Goal: Task Accomplishment & Management: Use online tool/utility

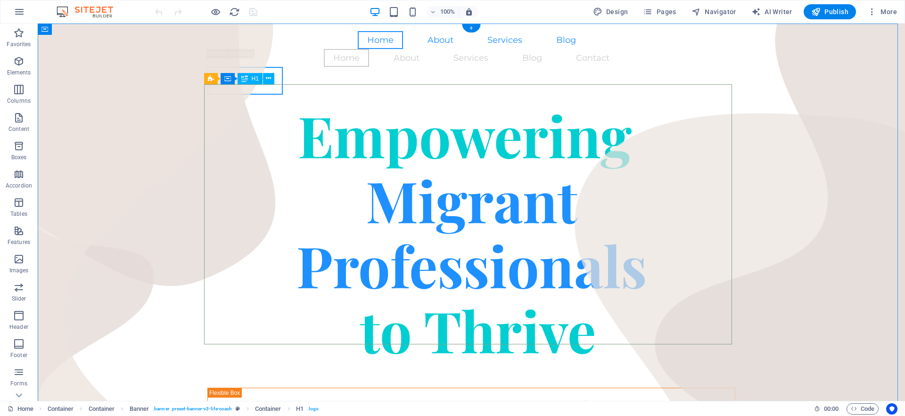
click at [406, 191] on div "Empowering Migrant Professionals to Thrive" at bounding box center [471, 232] width 528 height 260
click at [413, 184] on div "Empowering Migrant Professionals to Thrive" at bounding box center [471, 232] width 528 height 260
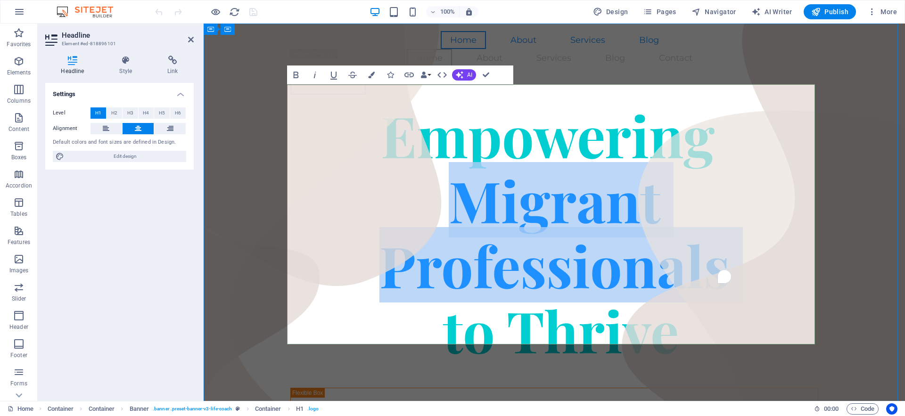
click at [465, 176] on span "Migrant Professionals to Thrive" at bounding box center [554, 232] width 350 height 271
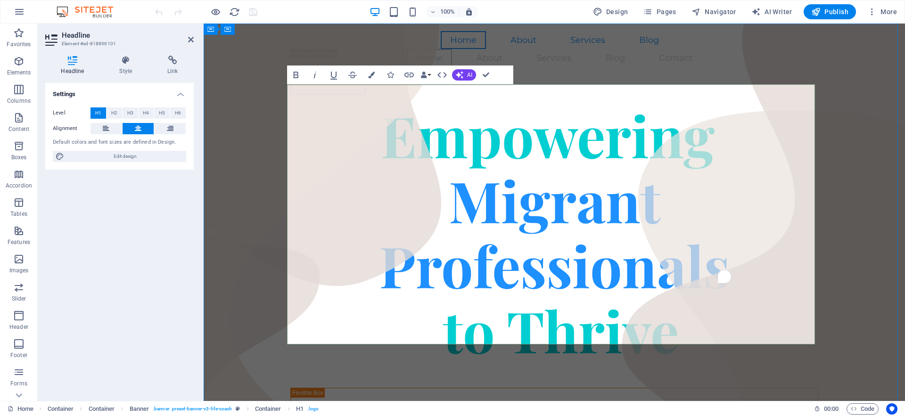
click at [491, 176] on span "Migrant Professionals to Thrive" at bounding box center [554, 232] width 350 height 271
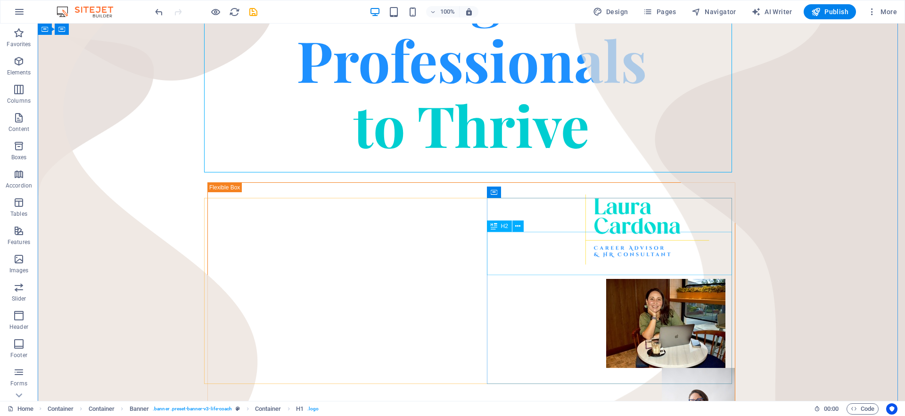
scroll to position [233, 0]
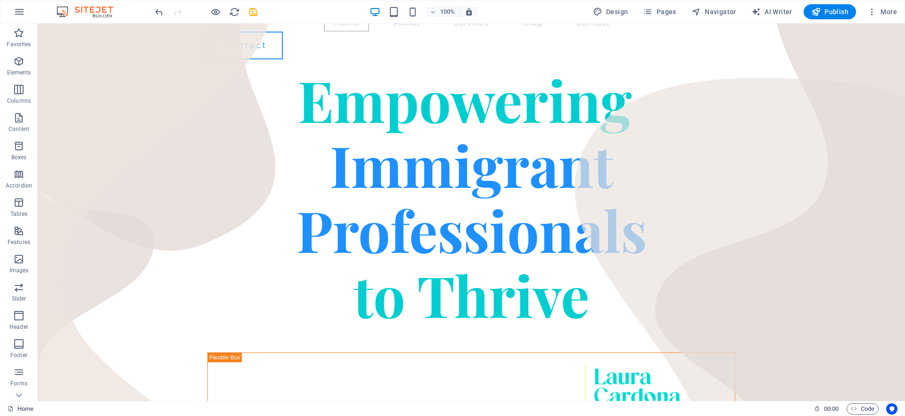
scroll to position [0, 0]
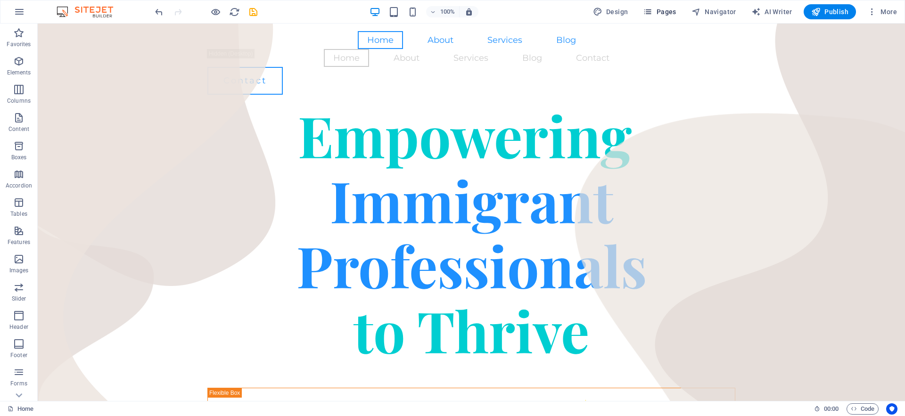
click at [657, 15] on span "Pages" at bounding box center [659, 11] width 33 height 9
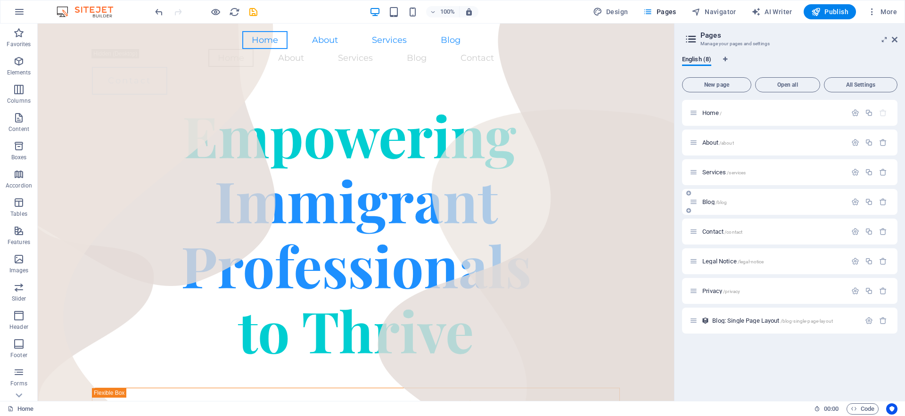
click at [694, 202] on icon at bounding box center [694, 202] width 8 height 8
click at [853, 202] on icon "button" at bounding box center [855, 202] width 8 height 8
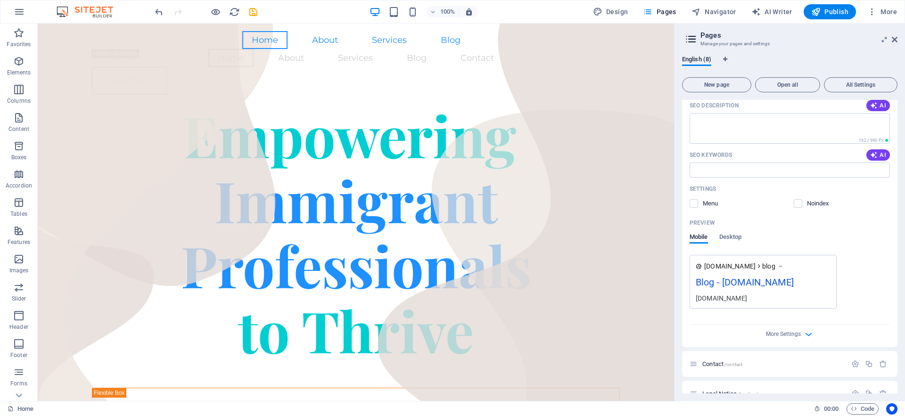
scroll to position [221, 0]
click at [791, 336] on span "More Settings" at bounding box center [783, 332] width 35 height 7
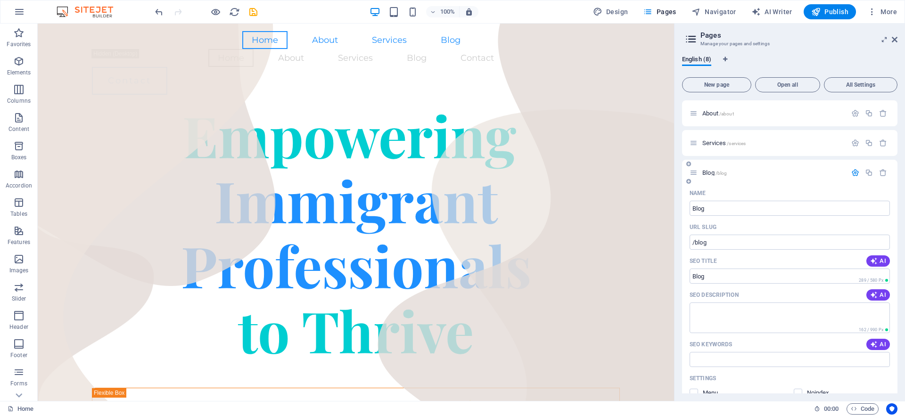
scroll to position [3, 0]
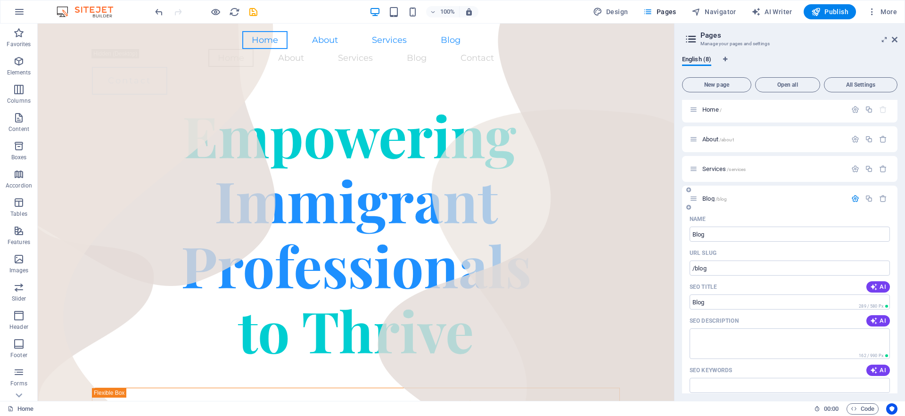
click at [852, 197] on icon "button" at bounding box center [855, 199] width 8 height 8
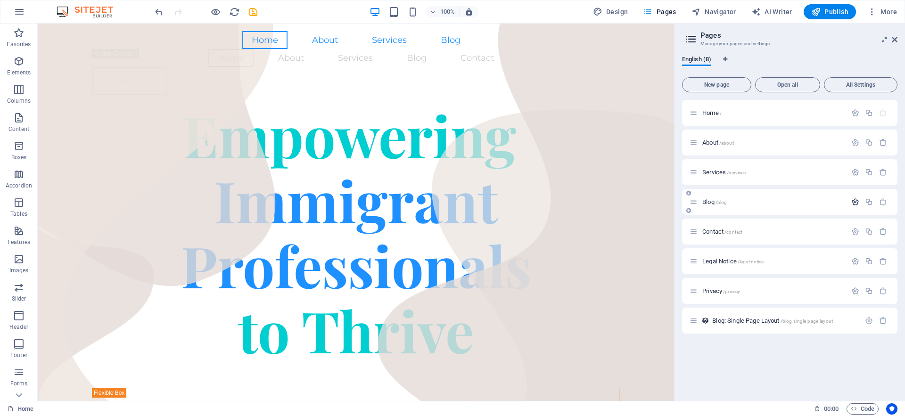
scroll to position [0, 0]
click at [860, 83] on span "All Settings" at bounding box center [860, 85] width 65 height 6
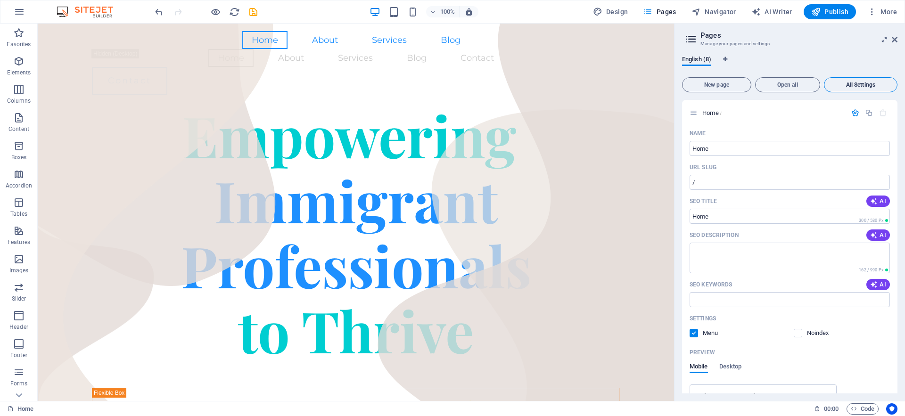
click at [857, 82] on span "All Settings" at bounding box center [860, 85] width 65 height 6
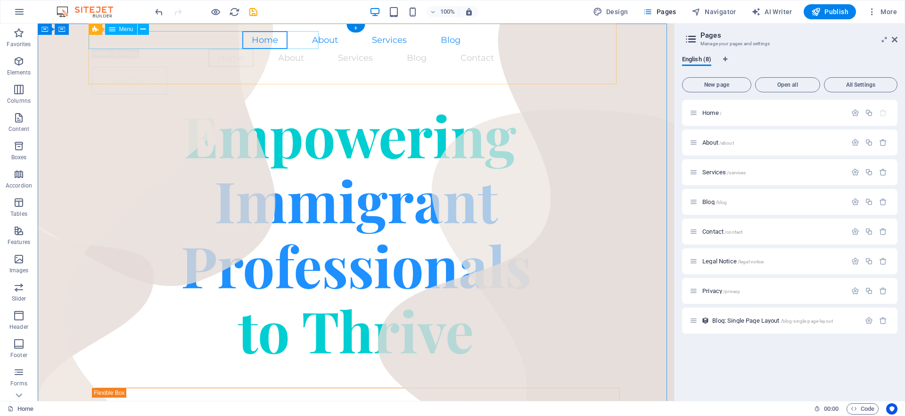
click at [296, 41] on nav "Home About Services Blog" at bounding box center [356, 40] width 528 height 18
click at [131, 41] on nav "Home About Services Blog" at bounding box center [356, 40] width 528 height 18
select select
select select "1"
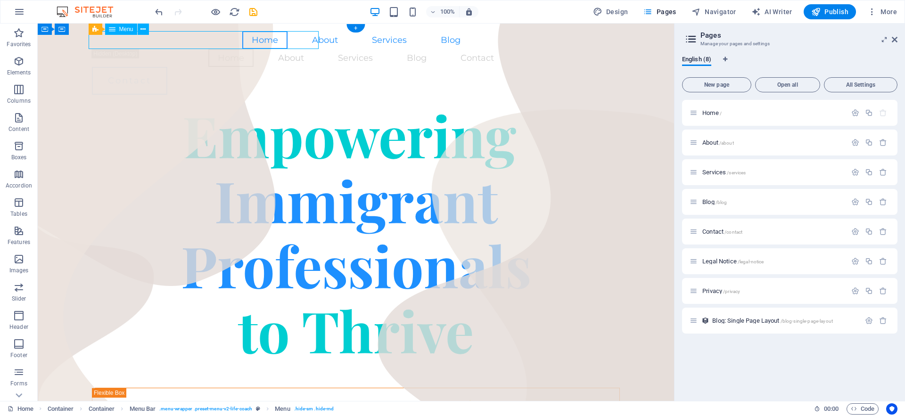
select select
select select "2"
select select
select select "3"
select select
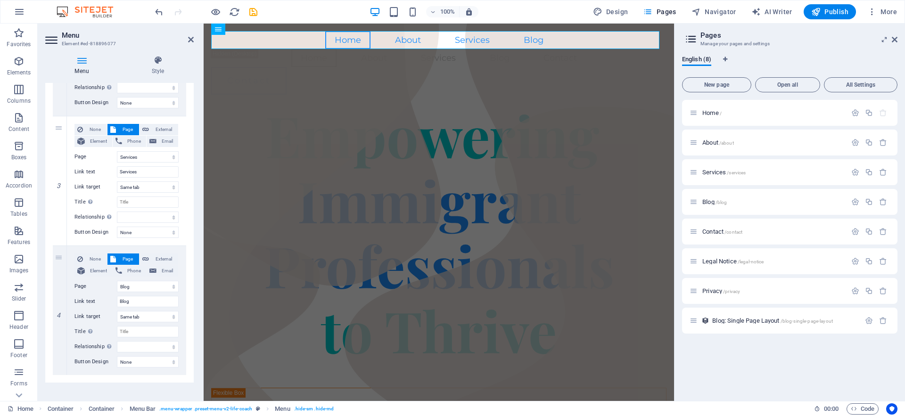
scroll to position [323, 0]
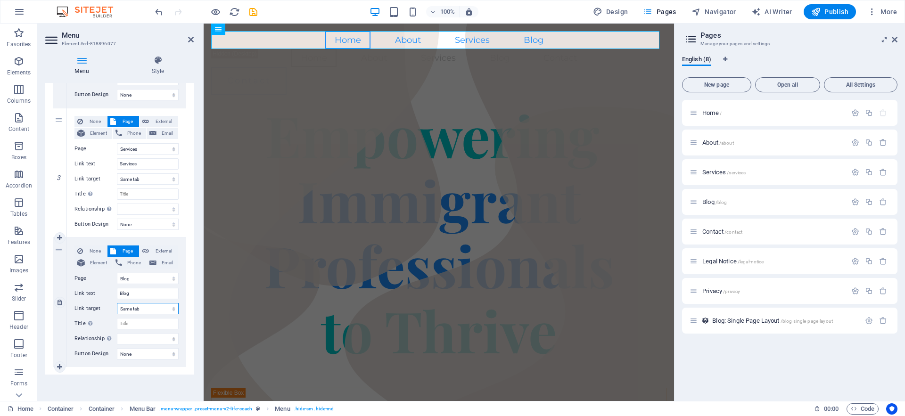
click at [142, 309] on select "New tab Same tab Overlay" at bounding box center [148, 308] width 62 height 11
click at [135, 307] on select "New tab Same tab Overlay" at bounding box center [148, 308] width 62 height 11
click at [117, 303] on select "New tab Same tab Overlay" at bounding box center [148, 308] width 62 height 11
click at [160, 250] on span "External" at bounding box center [164, 251] width 24 height 11
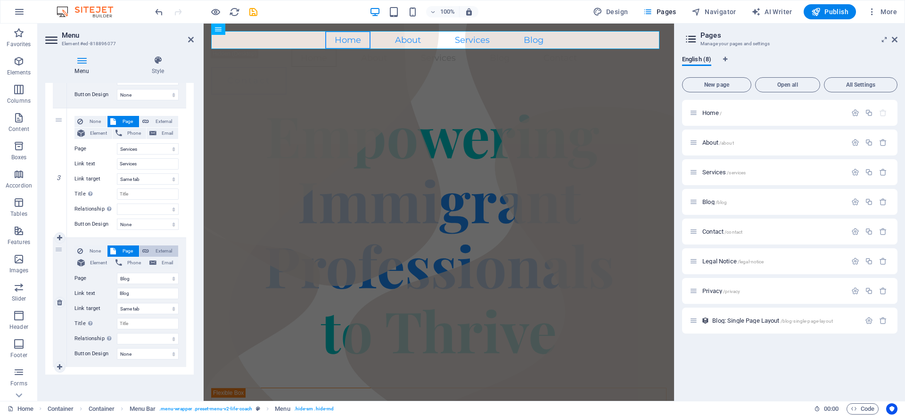
select select
select select "blank"
select select
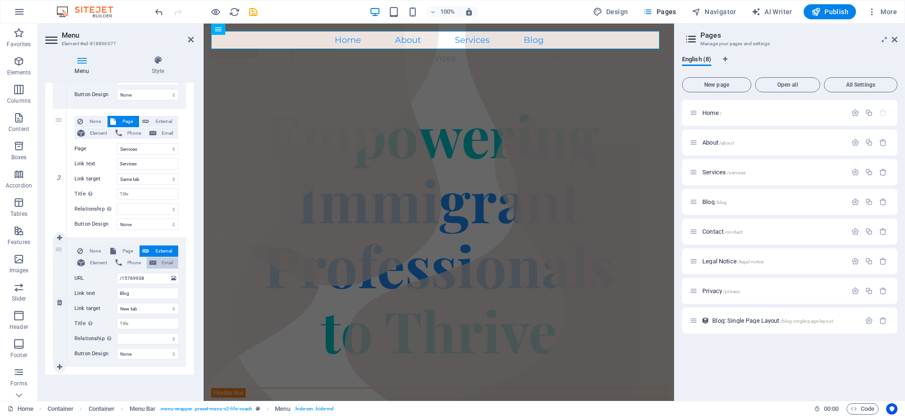
click at [162, 263] on span "Email" at bounding box center [167, 262] width 16 height 11
select select
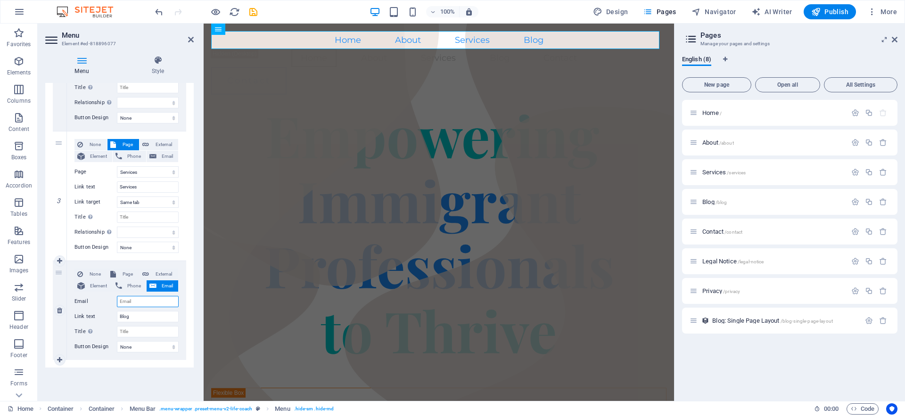
scroll to position [300, 0]
click at [96, 285] on span "Element" at bounding box center [99, 285] width 22 height 11
select select
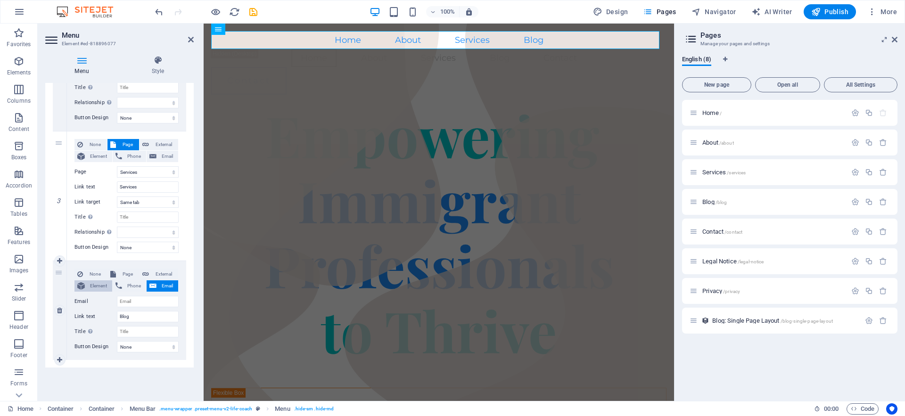
select select
click at [119, 277] on span "Page" at bounding box center [127, 274] width 17 height 11
select select
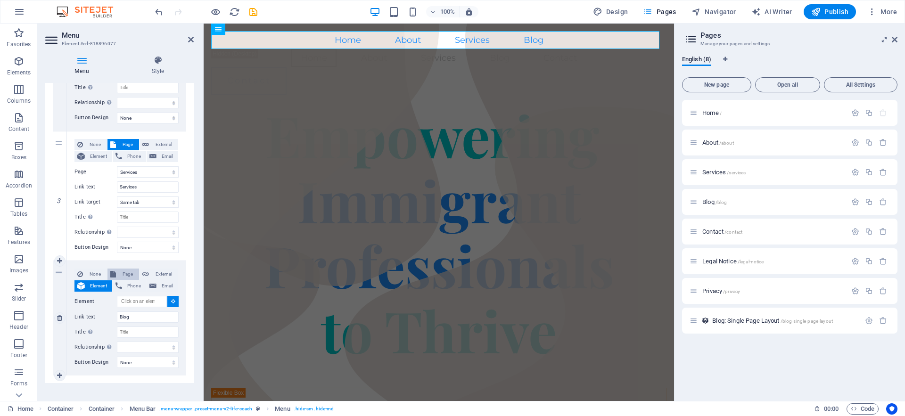
select select
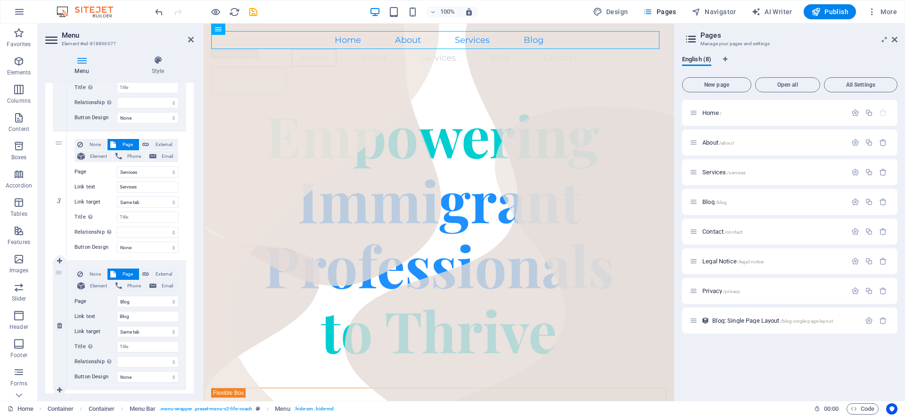
click at [58, 271] on div "4" at bounding box center [60, 325] width 14 height 129
select select
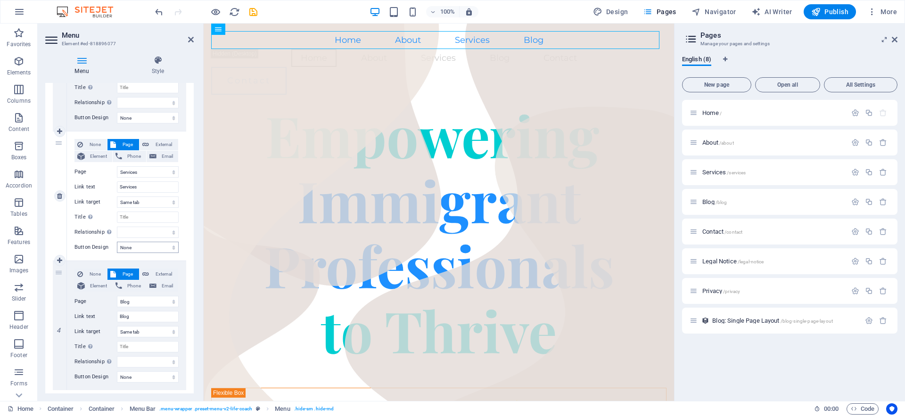
scroll to position [323, 0]
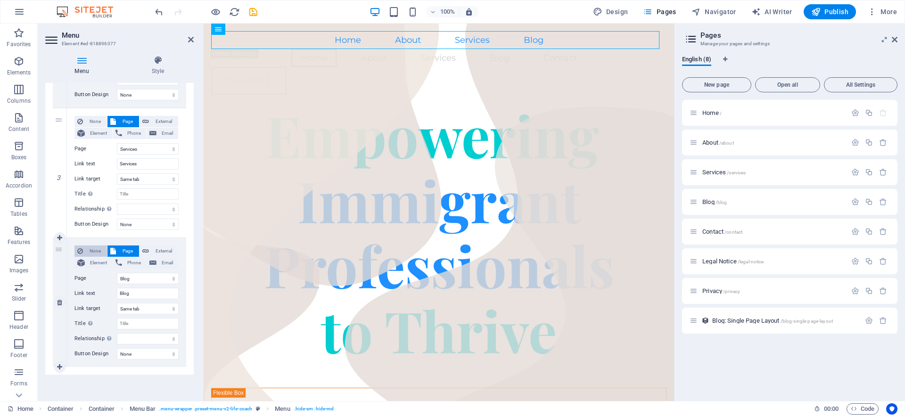
click at [90, 252] on span "None" at bounding box center [95, 251] width 18 height 11
select select
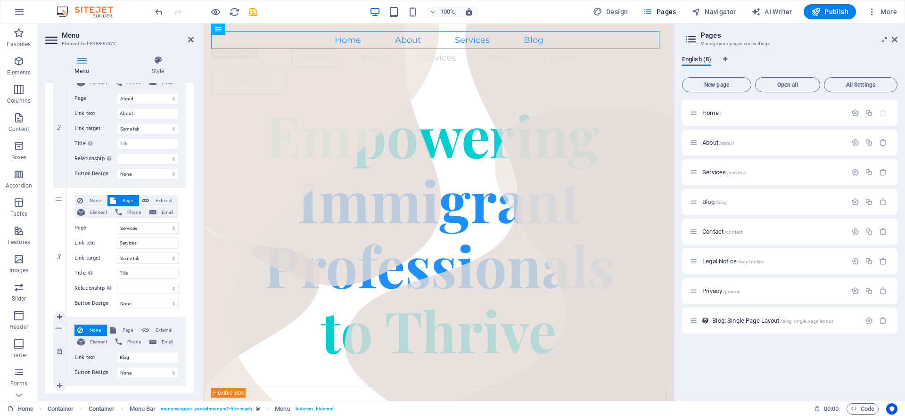
scroll to position [244, 0]
click at [897, 36] on icon at bounding box center [895, 40] width 6 height 8
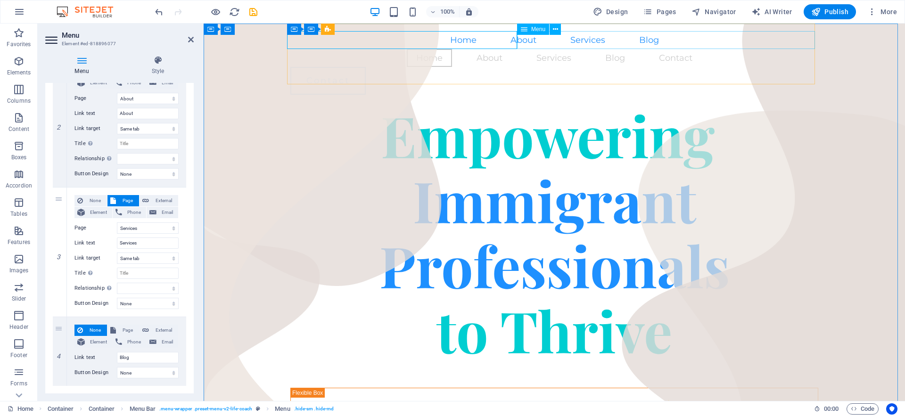
click at [730, 49] on nav "Home About Services Blog Contact" at bounding box center [554, 58] width 528 height 18
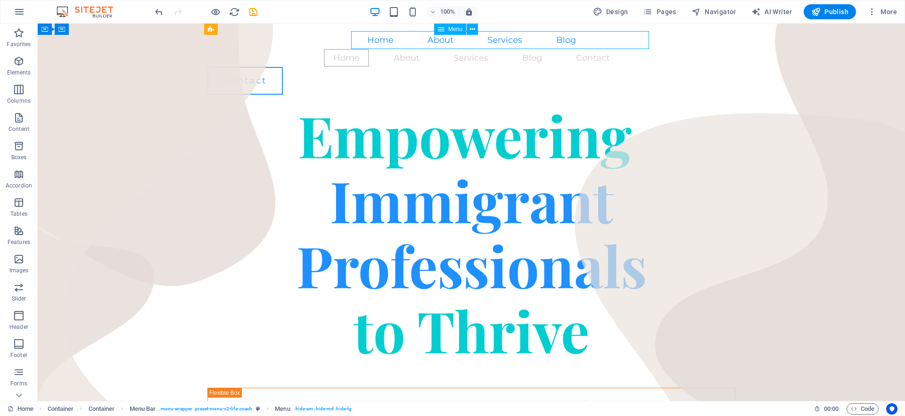
click at [730, 49] on nav "Home About Services Blog Contact" at bounding box center [471, 58] width 528 height 18
select select
select select "1"
select select
select select "2"
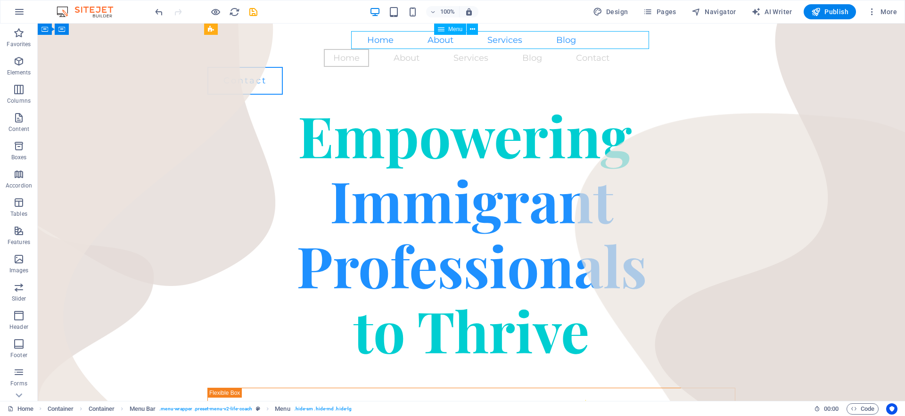
select select
select select "3"
select select
select select "4"
select select
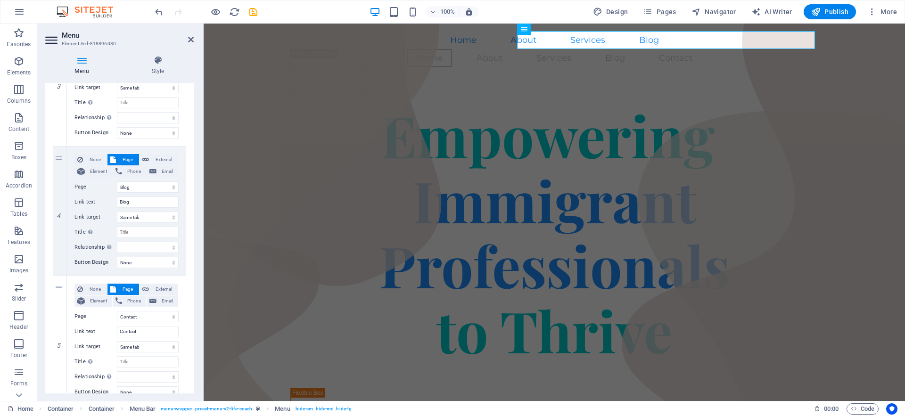
scroll to position [453, 0]
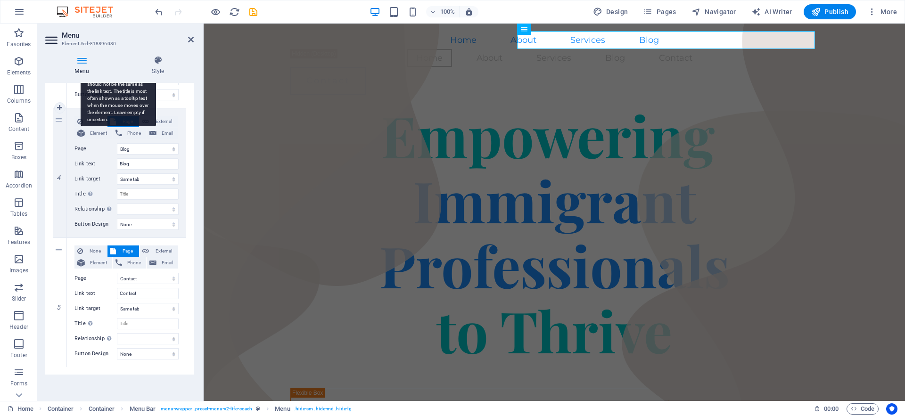
click at [88, 120] on span "None" at bounding box center [95, 121] width 18 height 11
select select
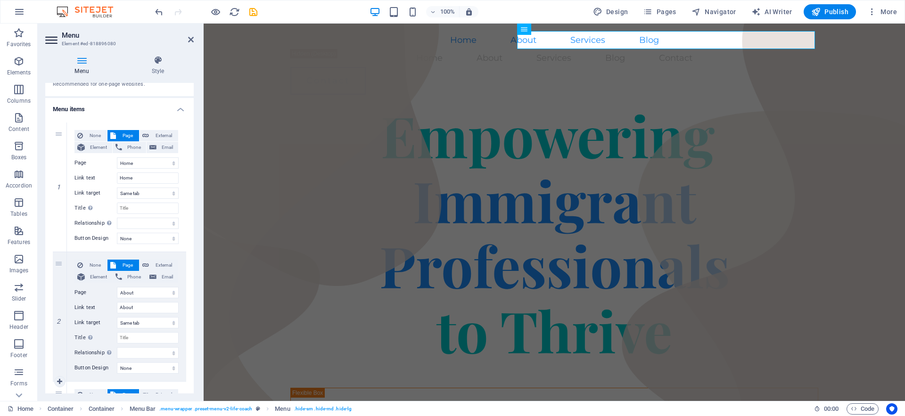
scroll to position [0, 0]
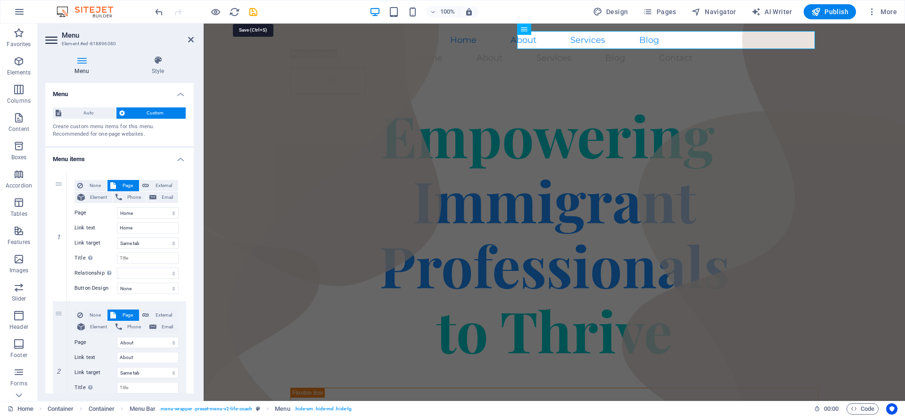
click at [251, 13] on icon "save" at bounding box center [253, 12] width 11 height 11
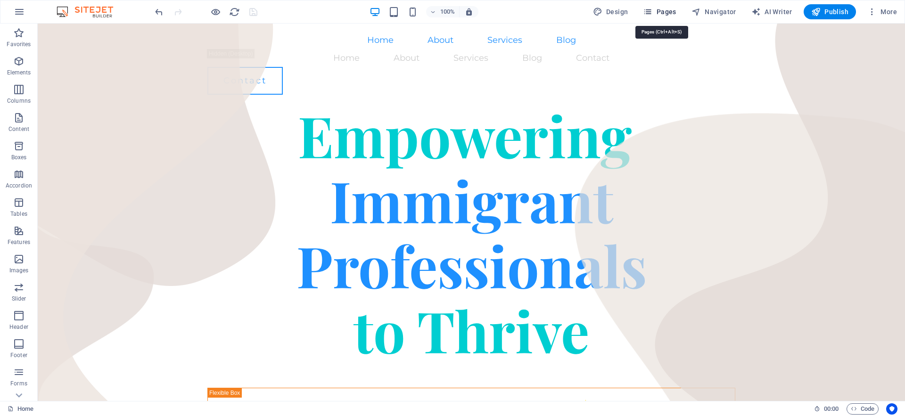
click at [657, 12] on span "Pages" at bounding box center [659, 11] width 33 height 9
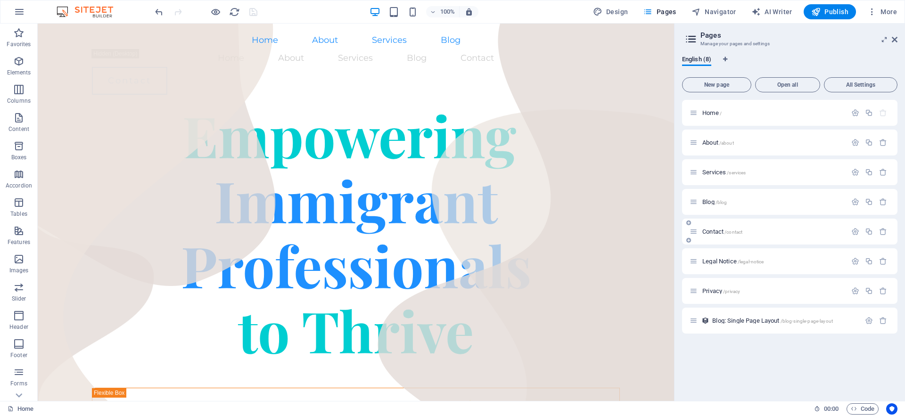
click at [713, 227] on div "Contact /contact" at bounding box center [768, 231] width 157 height 11
click at [716, 233] on span "Contact /contact" at bounding box center [722, 231] width 40 height 7
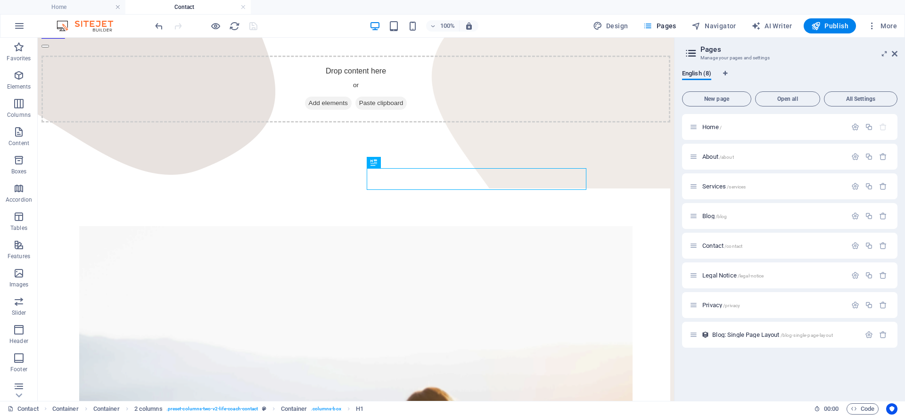
scroll to position [126, 0]
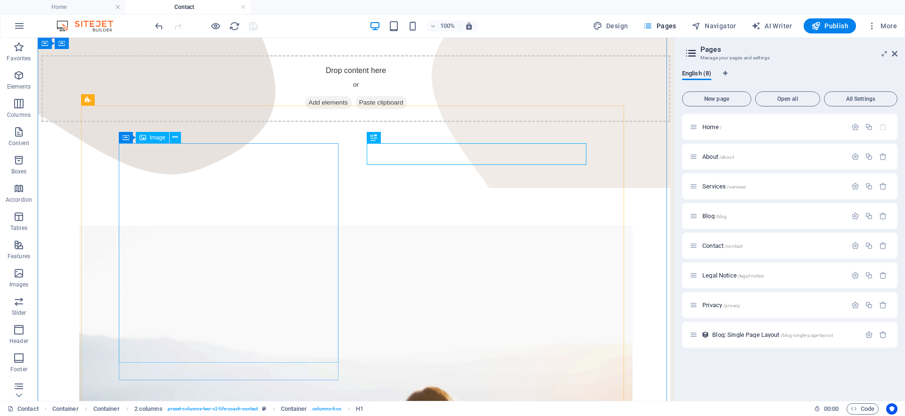
select select "%"
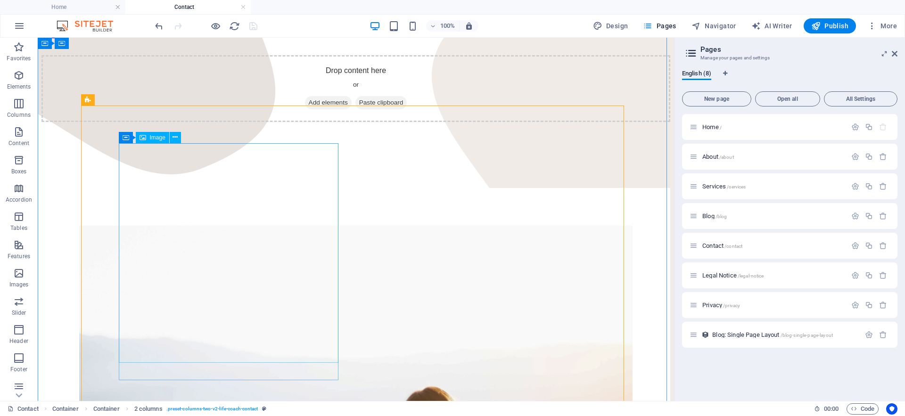
select select "%"
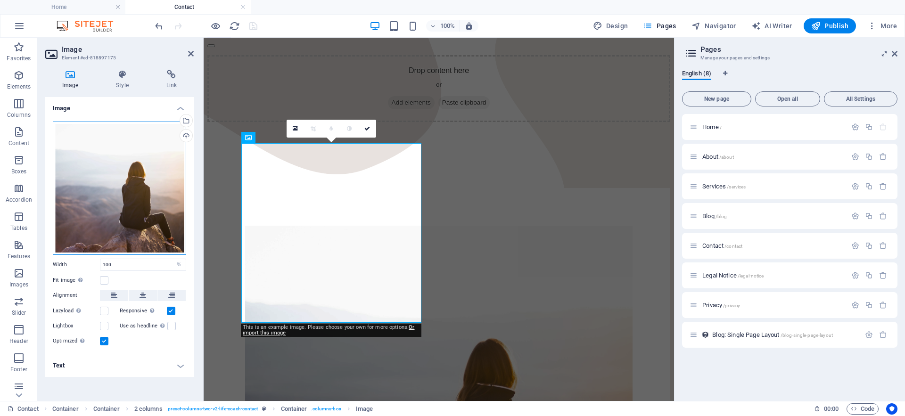
click at [171, 213] on div "Drag files here, click to choose files or select files from Files or our free s…" at bounding box center [119, 188] width 133 height 133
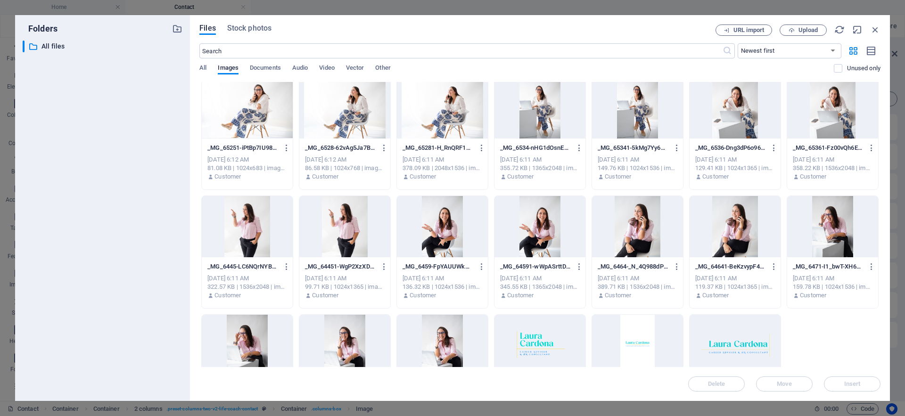
scroll to position [838, 0]
click at [794, 113] on div at bounding box center [832, 106] width 91 height 61
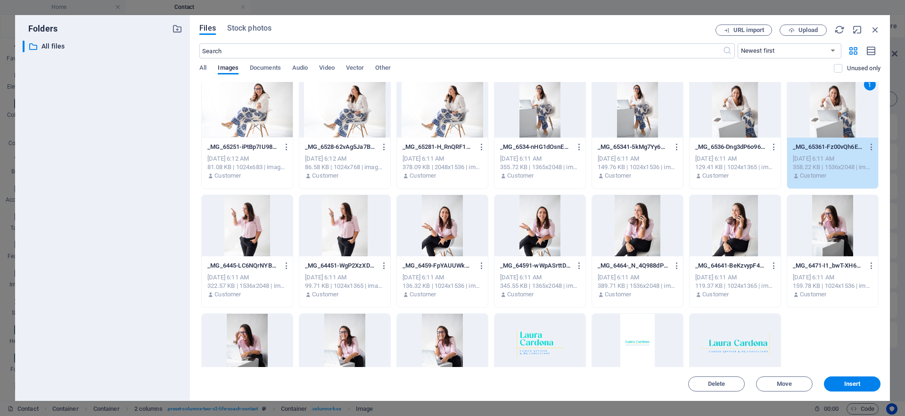
click at [856, 385] on span "Insert" at bounding box center [852, 384] width 16 height 6
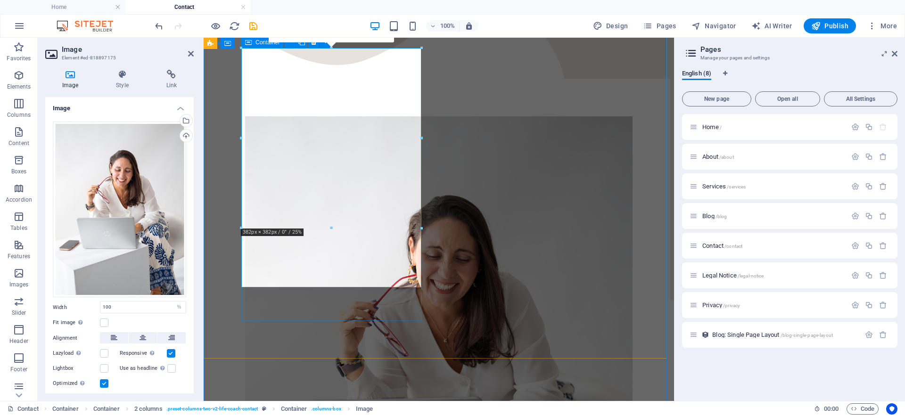
scroll to position [240, 0]
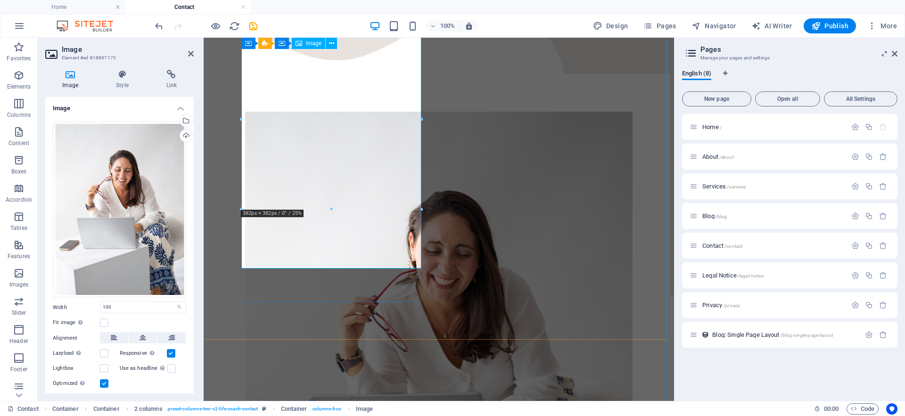
click at [354, 245] on figure at bounding box center [438, 371] width 387 height 518
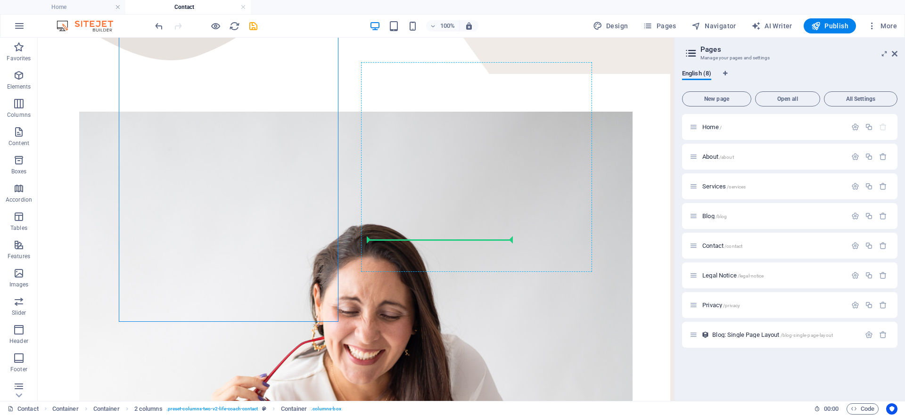
drag, startPoint x: 251, startPoint y: 270, endPoint x: 404, endPoint y: 252, distance: 153.7
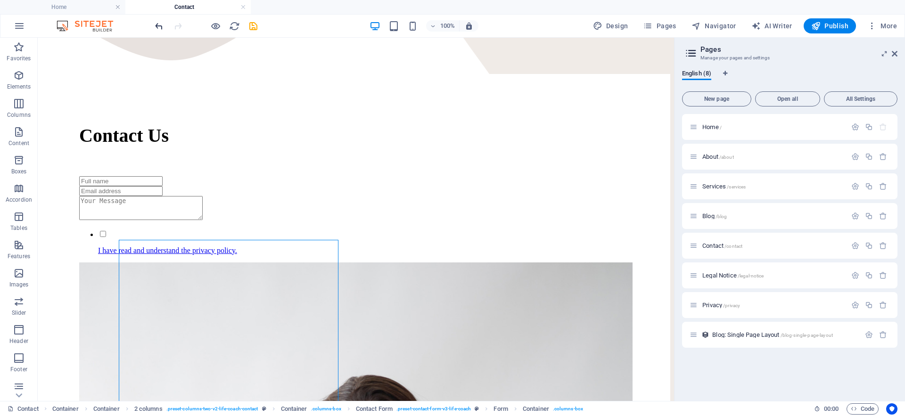
click at [156, 25] on icon "undo" at bounding box center [159, 26] width 11 height 11
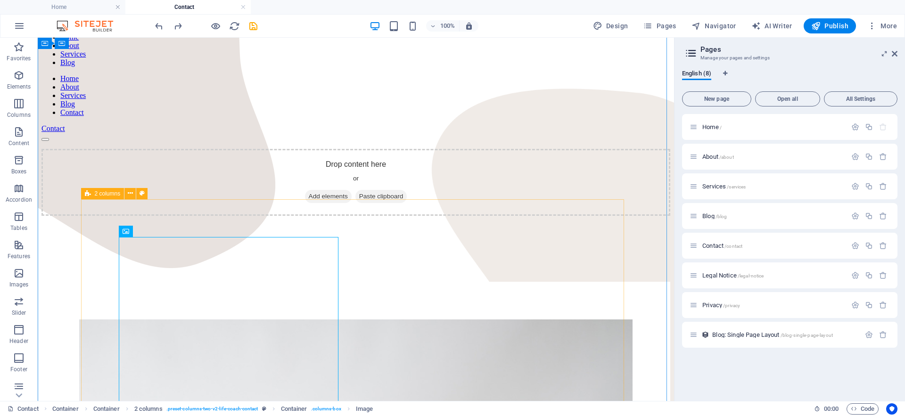
scroll to position [0, 0]
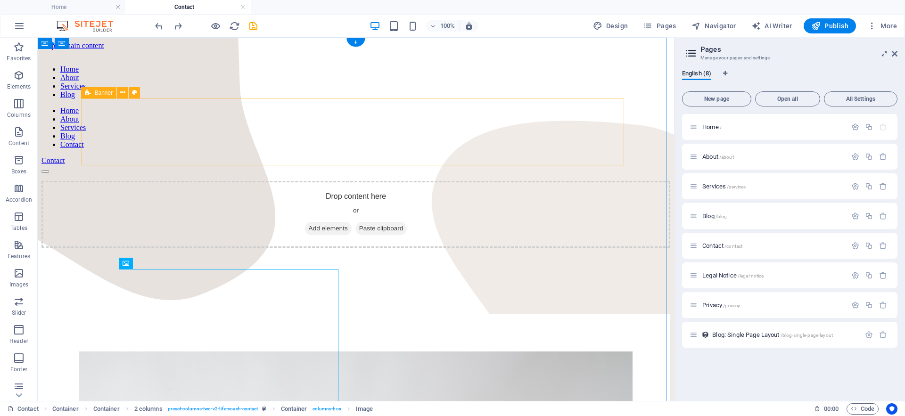
click at [373, 181] on div "Drop content here or Add elements Paste clipboard" at bounding box center [355, 214] width 629 height 67
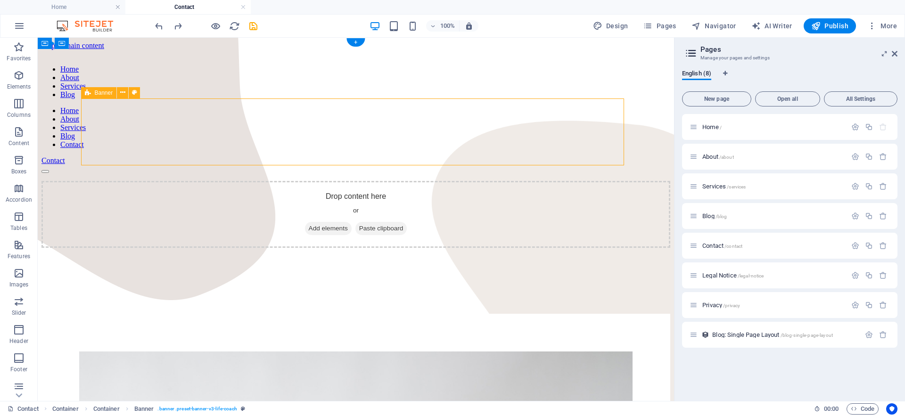
click at [373, 181] on div "Drop content here or Add elements Paste clipboard" at bounding box center [355, 214] width 629 height 67
click at [207, 181] on div "Drop content here or Add elements Paste clipboard" at bounding box center [355, 214] width 629 height 67
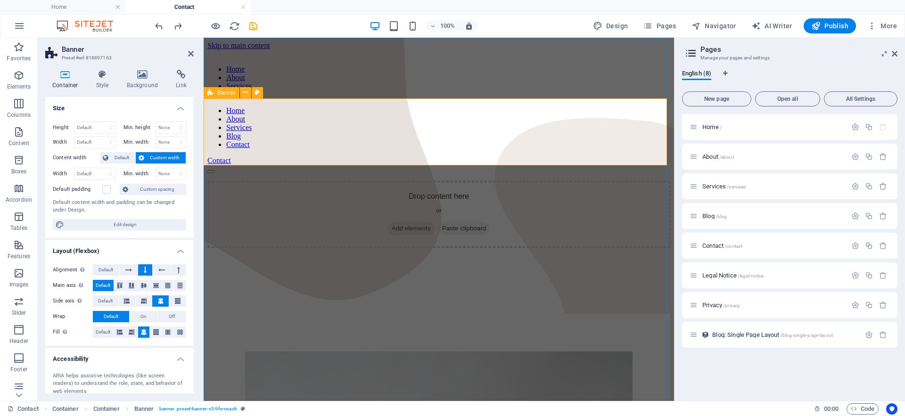
click at [398, 222] on span "Add elements" at bounding box center [411, 228] width 47 height 13
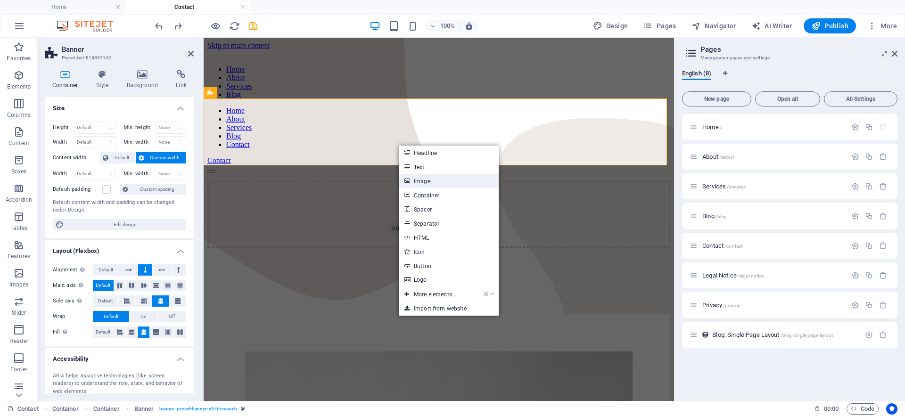
click at [422, 180] on link "Image" at bounding box center [449, 181] width 100 height 14
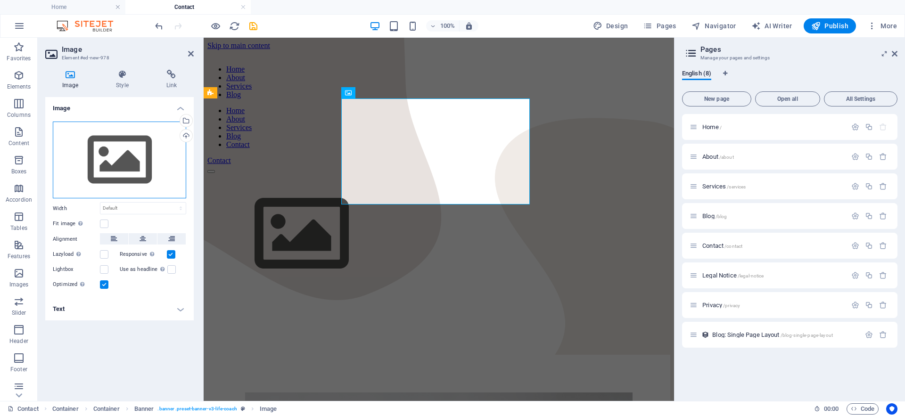
click at [140, 177] on div "Drag files here, click to choose files or select files from Files or our free s…" at bounding box center [119, 160] width 133 height 77
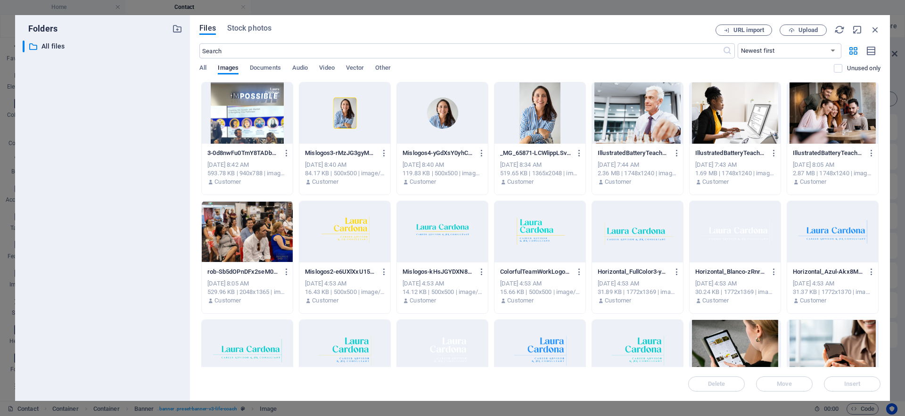
click at [434, 222] on div at bounding box center [442, 231] width 91 height 61
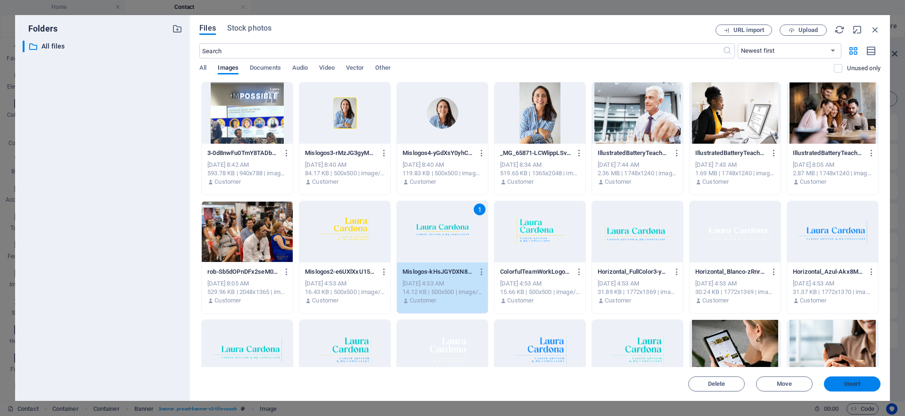
click at [841, 378] on button "Insert" at bounding box center [852, 384] width 57 height 15
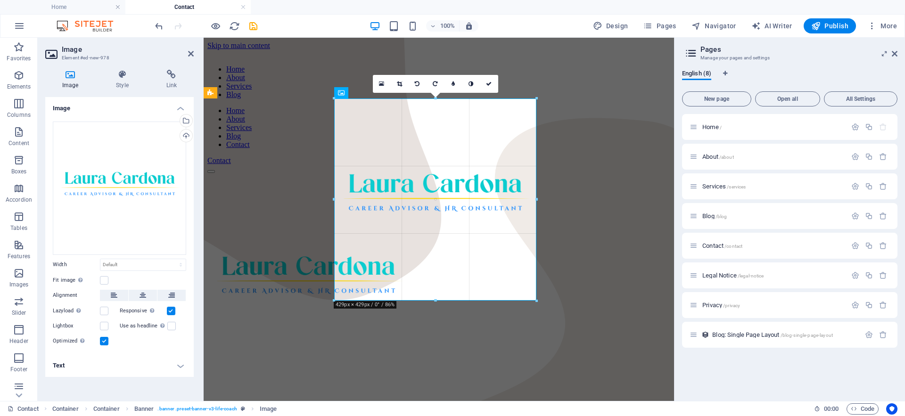
drag, startPoint x: 436, startPoint y: 334, endPoint x: 241, endPoint y: 266, distance: 206.6
type input "429"
select select "px"
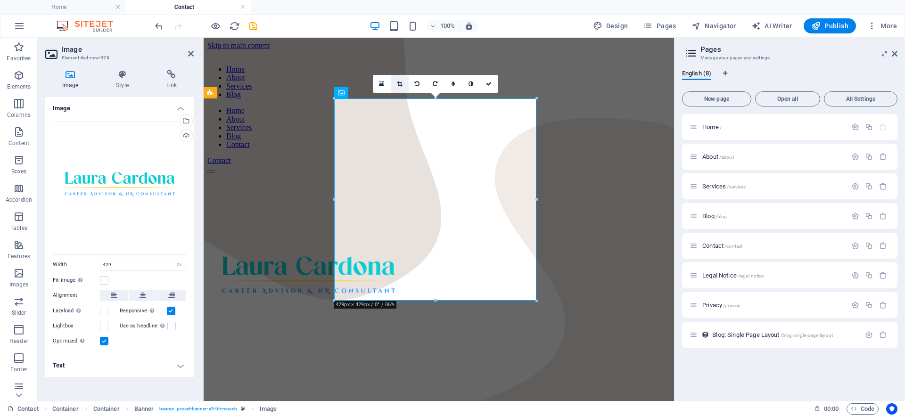
click at [401, 82] on icon at bounding box center [399, 84] width 5 height 6
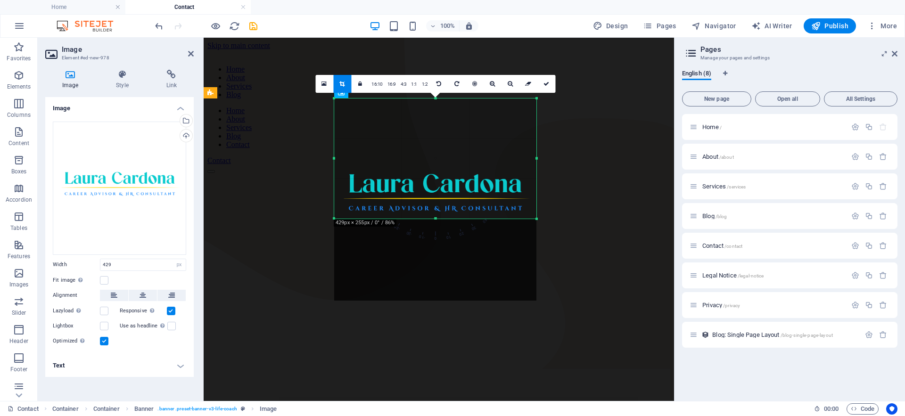
drag, startPoint x: 435, startPoint y: 300, endPoint x: 439, endPoint y: 218, distance: 82.1
click at [439, 218] on div at bounding box center [435, 218] width 202 height 3
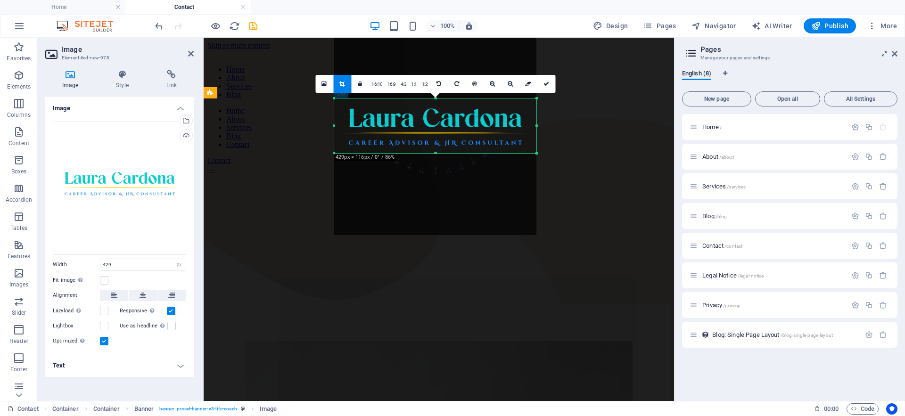
drag, startPoint x: 437, startPoint y: 98, endPoint x: 429, endPoint y: 163, distance: 66.0
click at [429, 153] on div "180 170 160 150 140 130 120 110 100 90 80 70 60 50 40 30 20 10 0 -10 -20 -30 -4…" at bounding box center [435, 126] width 202 height 55
click at [547, 84] on icon at bounding box center [546, 84] width 6 height 6
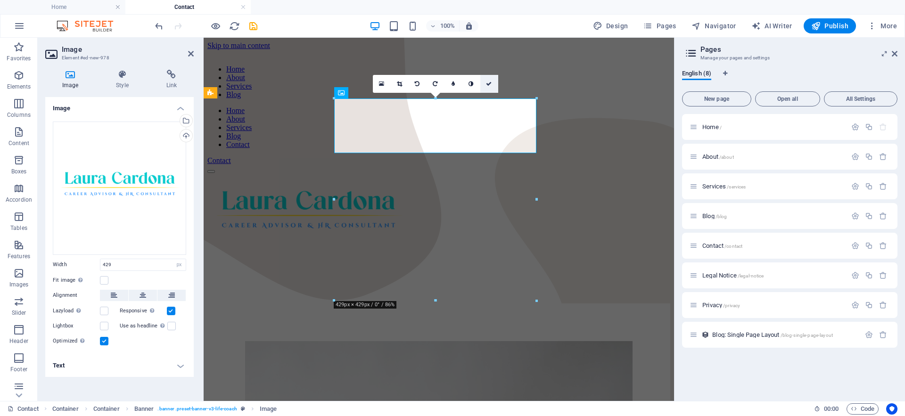
drag, startPoint x: 487, startPoint y: 83, endPoint x: 512, endPoint y: 120, distance: 44.8
click at [487, 83] on icon at bounding box center [489, 84] width 6 height 6
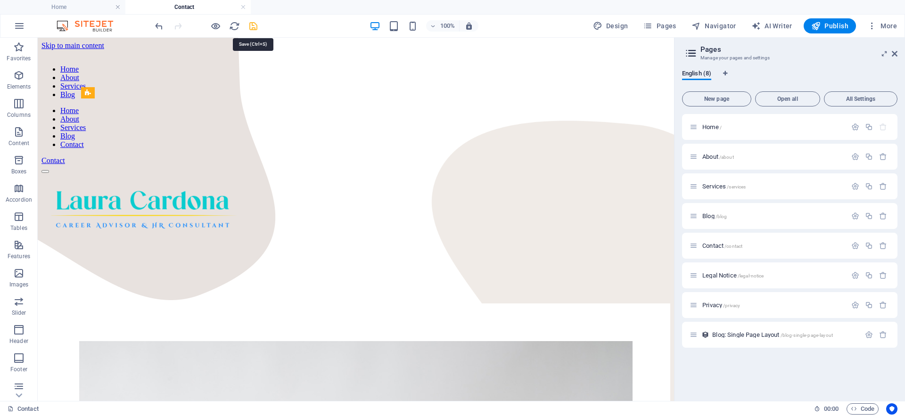
click at [255, 27] on icon "save" at bounding box center [253, 26] width 11 height 11
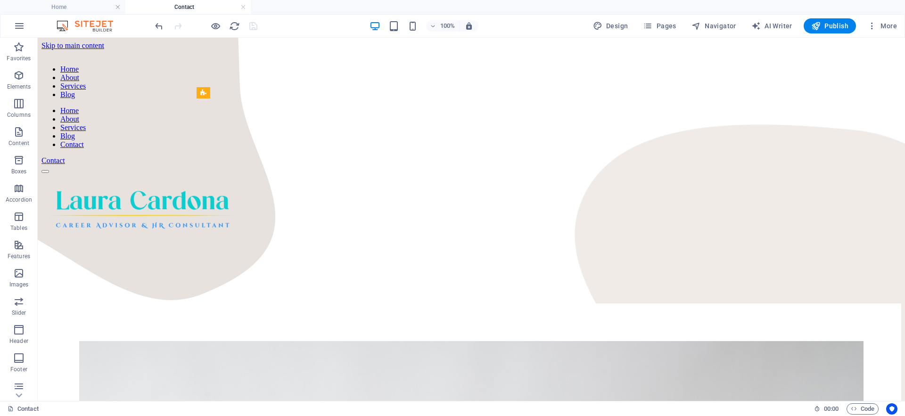
click at [403, 24] on div "100%" at bounding box center [424, 25] width 109 height 15
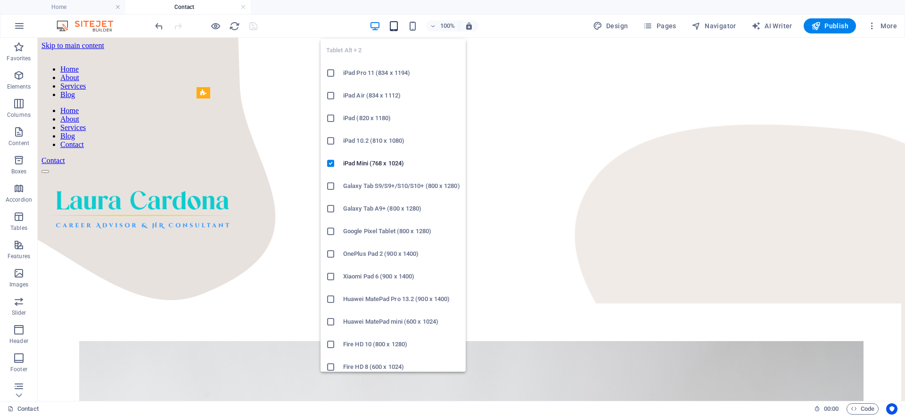
click at [400, 25] on span "button" at bounding box center [393, 26] width 11 height 11
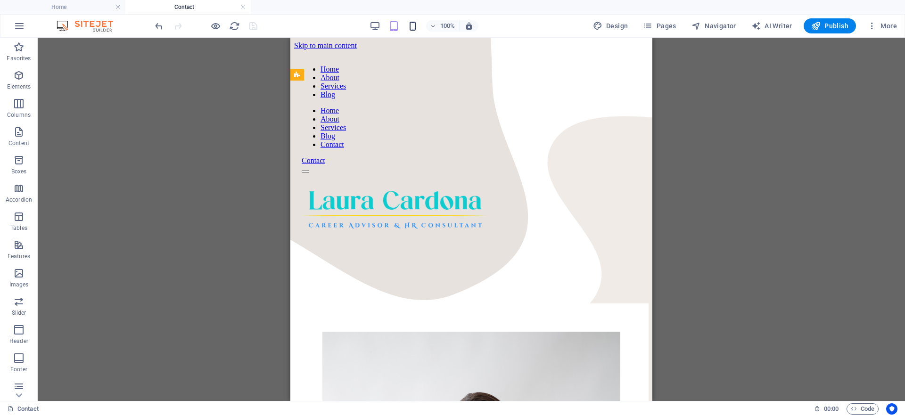
click at [418, 31] on icon "button" at bounding box center [412, 26] width 11 height 11
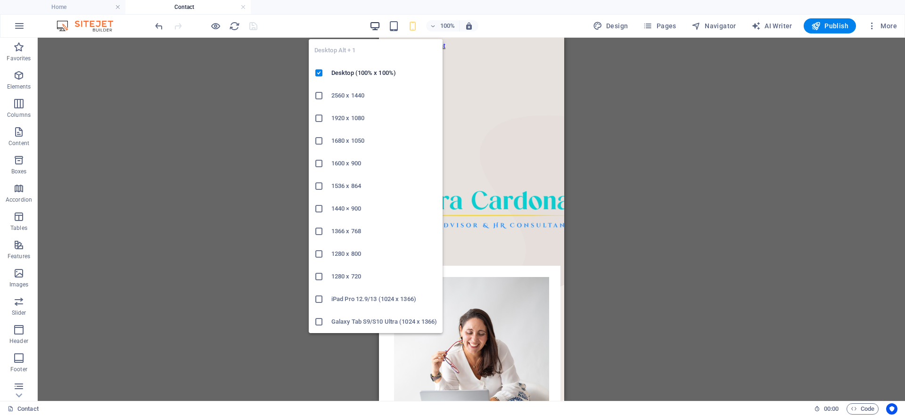
click at [371, 23] on icon "button" at bounding box center [375, 26] width 11 height 11
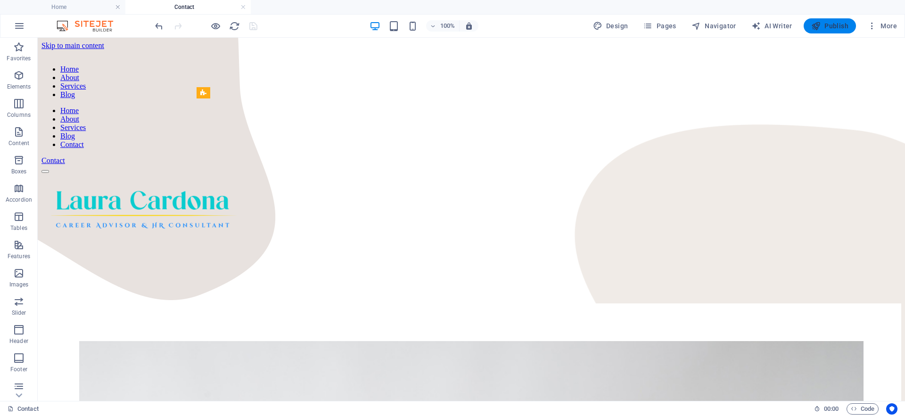
click at [840, 22] on span "Publish" at bounding box center [829, 25] width 37 height 9
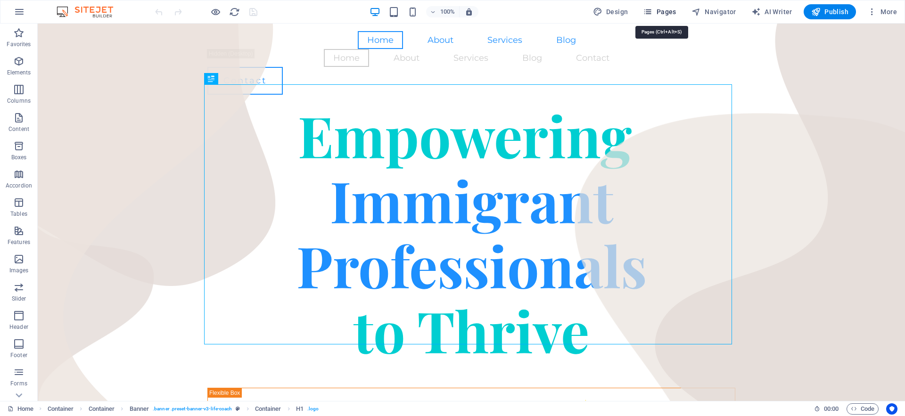
click at [667, 11] on span "Pages" at bounding box center [659, 11] width 33 height 9
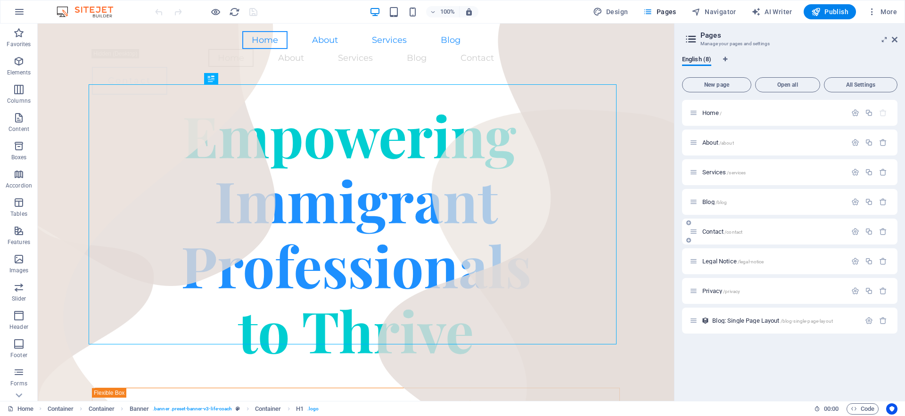
click at [714, 227] on div "Contact /contact" at bounding box center [768, 231] width 157 height 11
click at [713, 230] on span "Contact /contact" at bounding box center [722, 231] width 40 height 7
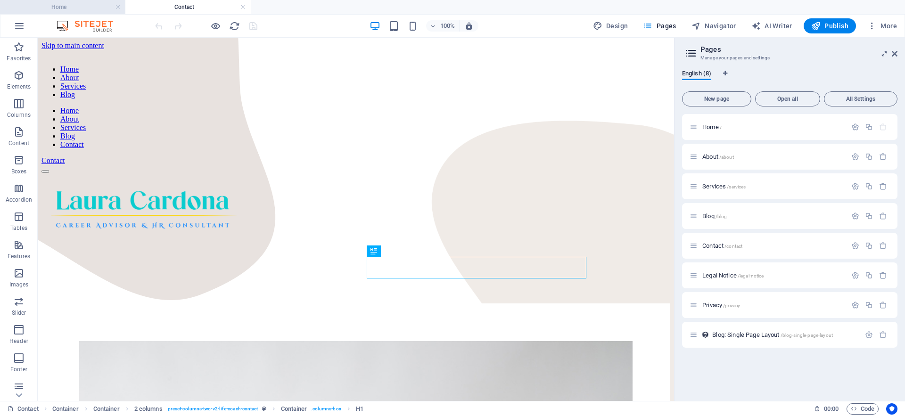
click at [61, 3] on h4 "Home" at bounding box center [62, 7] width 125 height 10
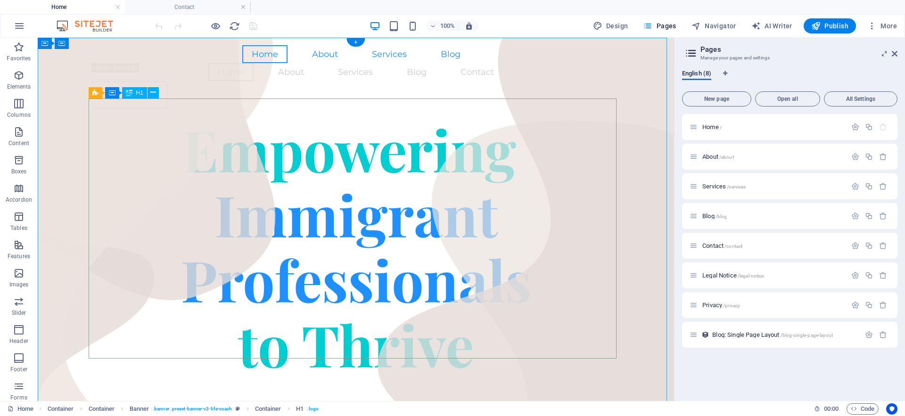
click at [297, 151] on div "Empowering Immigrant Professionals to Thrive" at bounding box center [356, 246] width 528 height 260
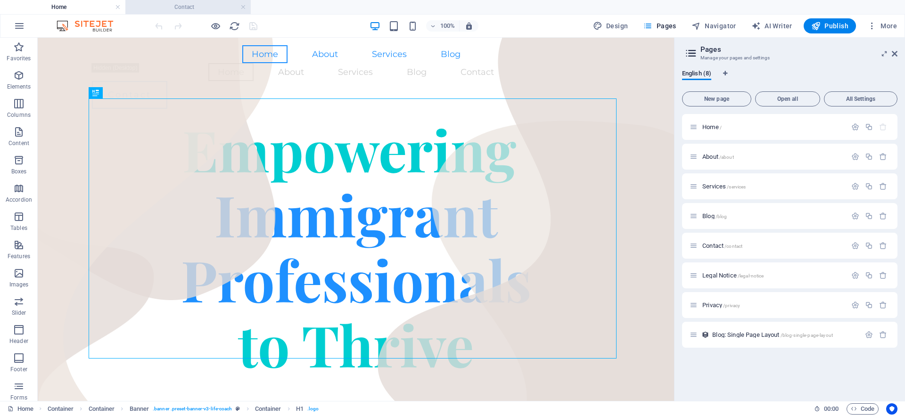
click at [185, 5] on h4 "Contact" at bounding box center [187, 7] width 125 height 10
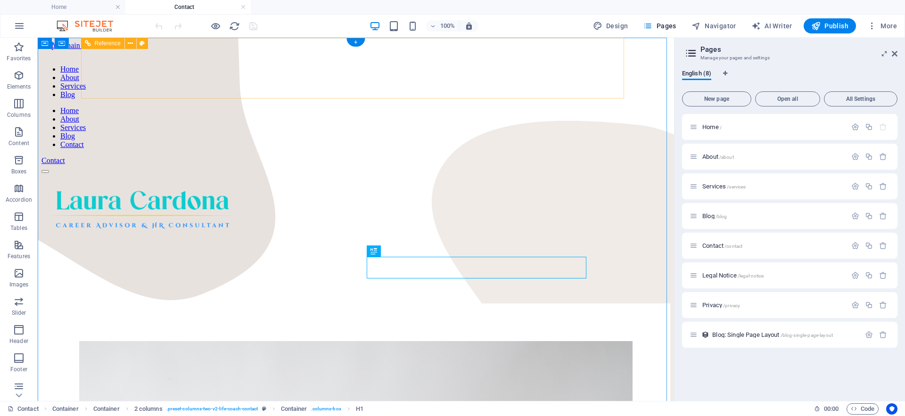
click at [304, 65] on nav "Home About Services Blog" at bounding box center [355, 82] width 629 height 34
click at [298, 65] on nav "Home About Services Blog" at bounding box center [355, 82] width 629 height 34
click at [293, 65] on nav "Home About Services Blog" at bounding box center [355, 82] width 629 height 34
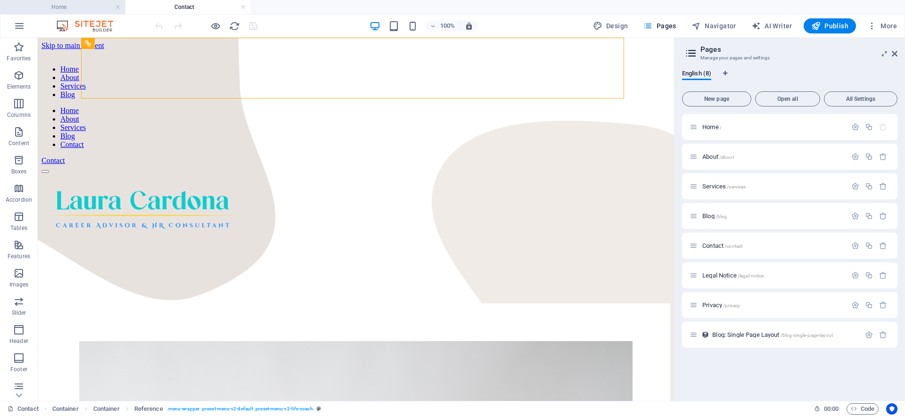
click at [64, 8] on h4 "Home" at bounding box center [62, 7] width 125 height 10
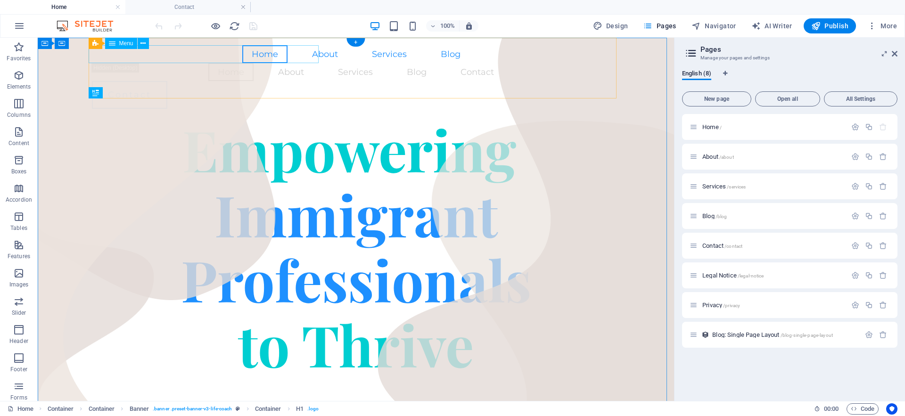
click at [307, 50] on nav "Home About Services Blog" at bounding box center [356, 54] width 528 height 18
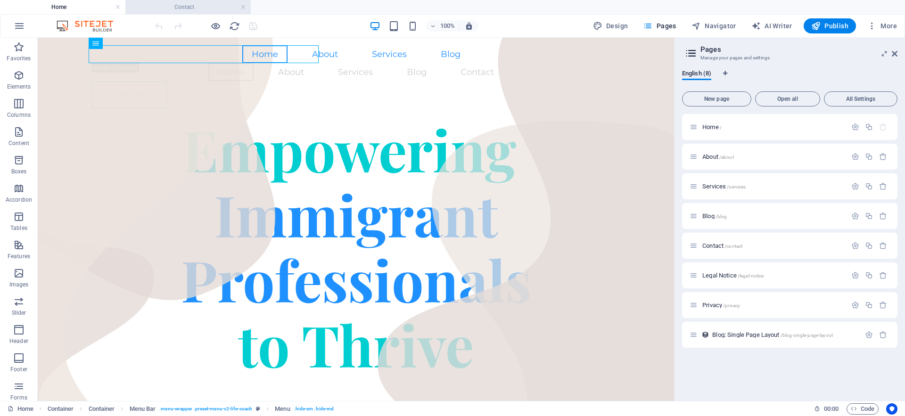
click at [203, 12] on h4 "Contact" at bounding box center [187, 7] width 125 height 10
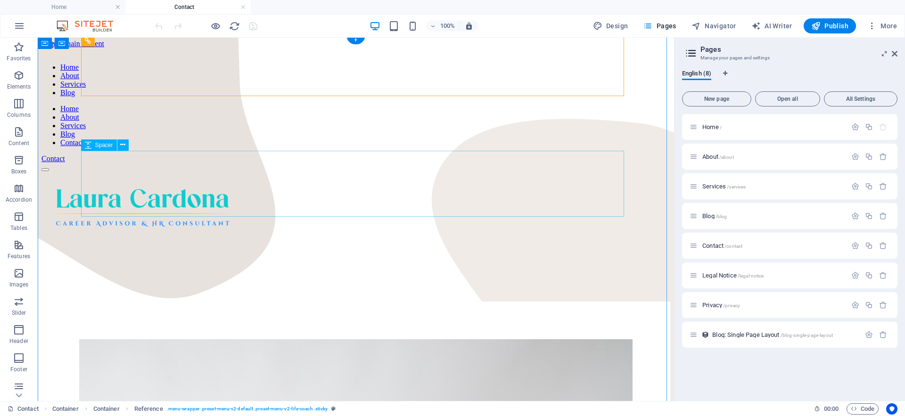
scroll to position [4, 0]
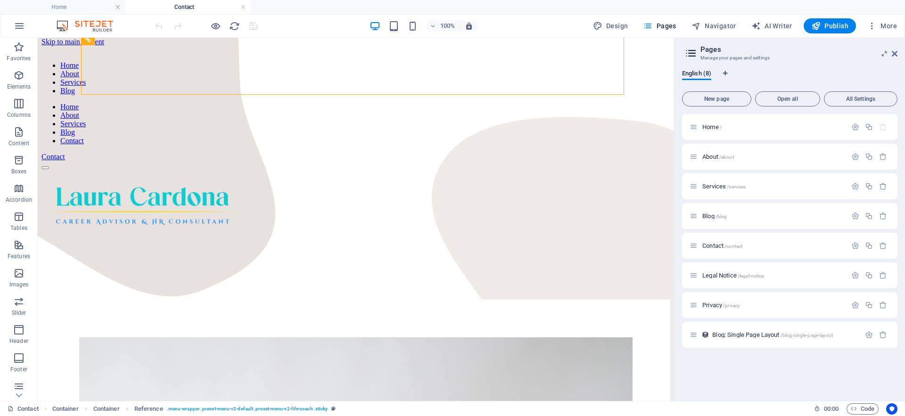
click at [251, 29] on div at bounding box center [206, 25] width 106 height 15
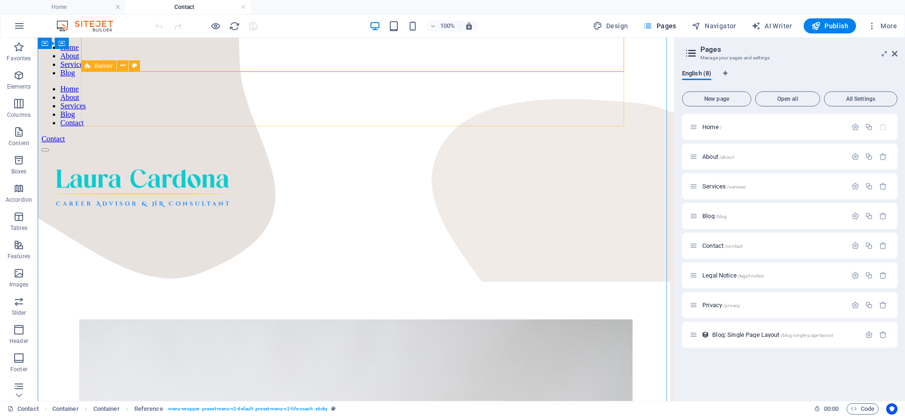
scroll to position [0, 0]
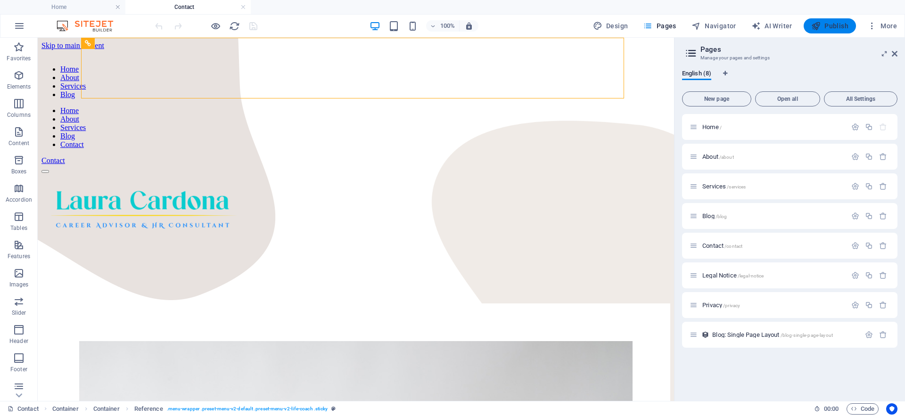
click at [843, 26] on span "Publish" at bounding box center [829, 25] width 37 height 9
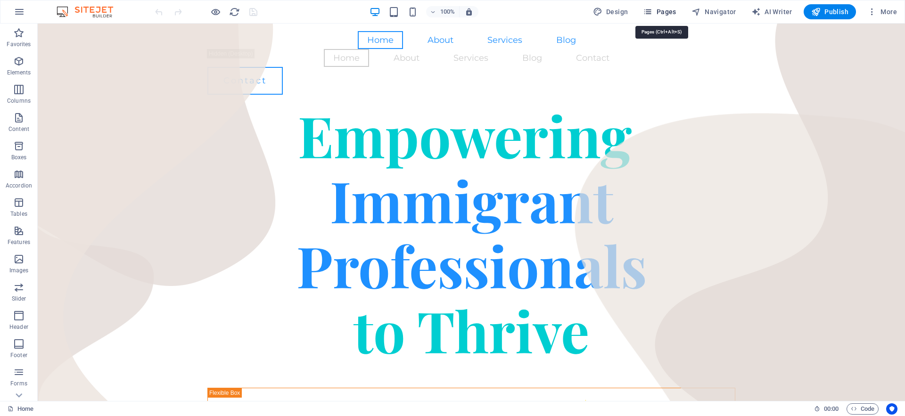
click at [660, 12] on span "Pages" at bounding box center [659, 11] width 33 height 9
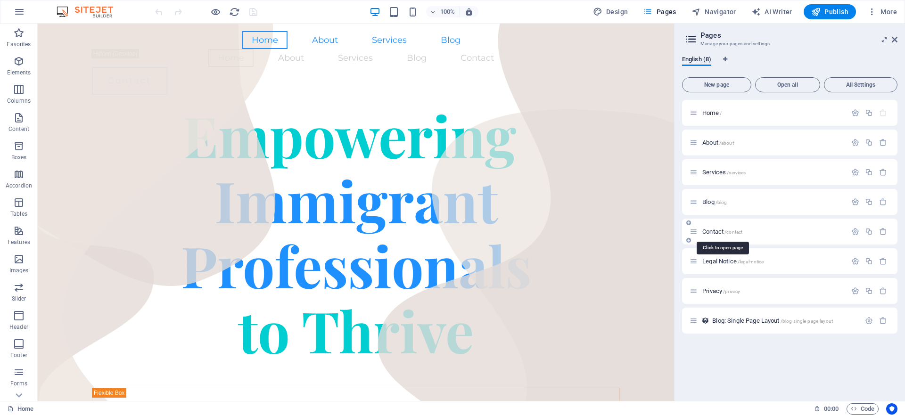
click at [709, 232] on span "Contact /contact" at bounding box center [722, 231] width 40 height 7
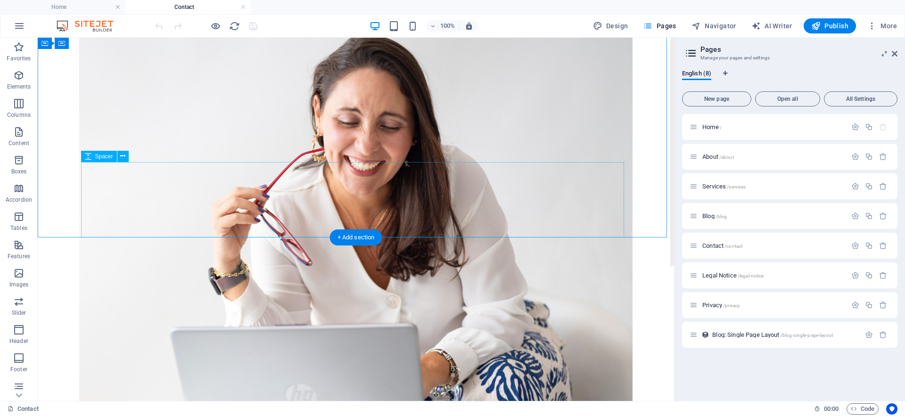
scroll to position [428, 0]
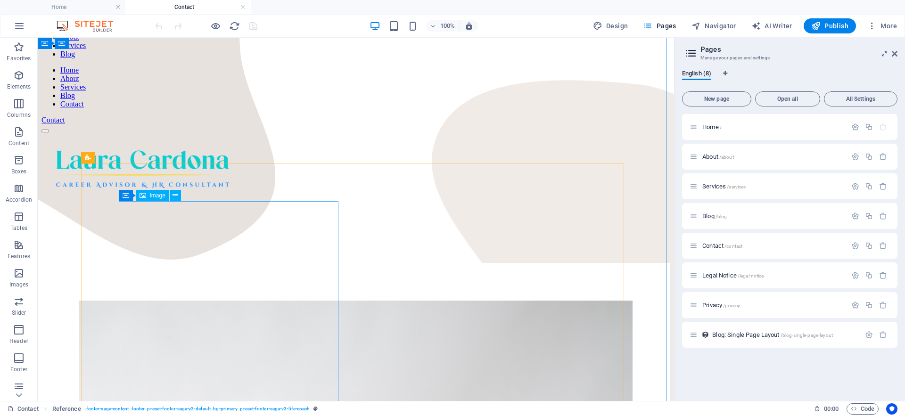
scroll to position [0, 0]
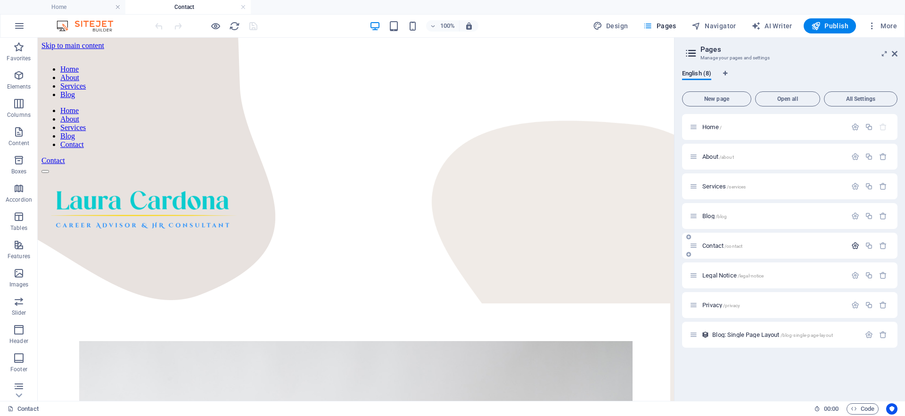
click at [853, 244] on icon "button" at bounding box center [855, 246] width 8 height 8
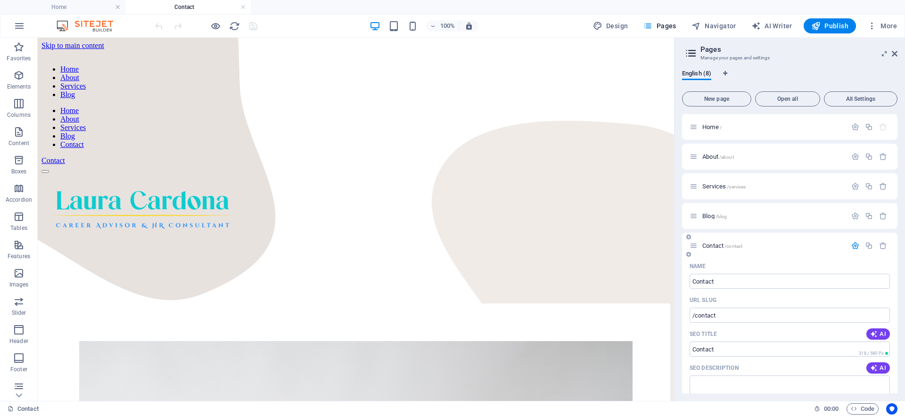
click at [853, 245] on icon "button" at bounding box center [855, 246] width 8 height 8
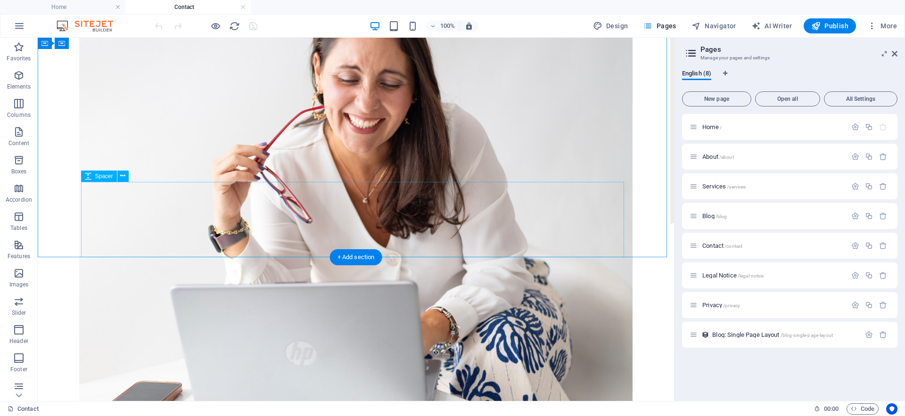
scroll to position [468, 0]
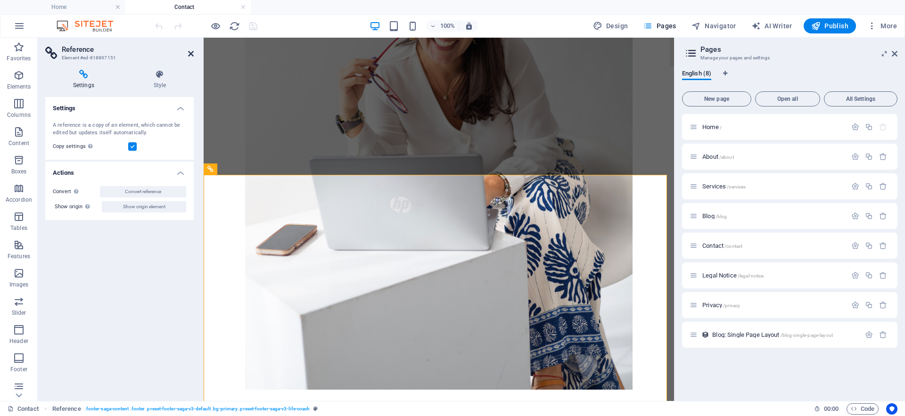
click at [192, 55] on icon at bounding box center [191, 54] width 6 height 8
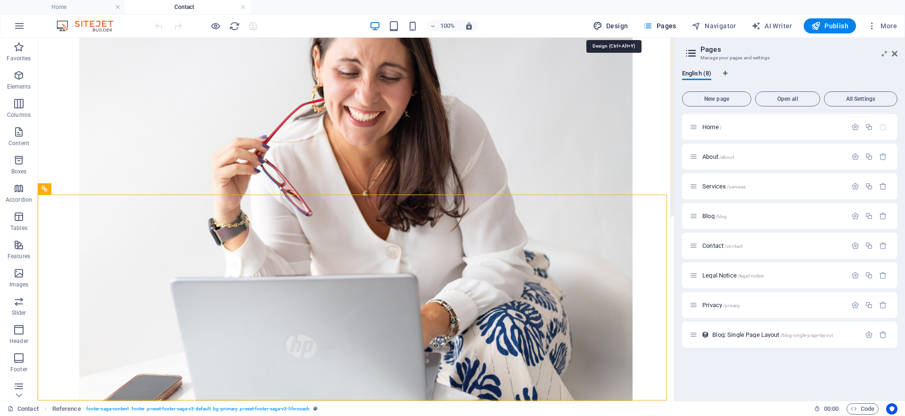
click at [613, 27] on span "Design" at bounding box center [610, 25] width 35 height 9
select select "px"
select select "400"
select select "px"
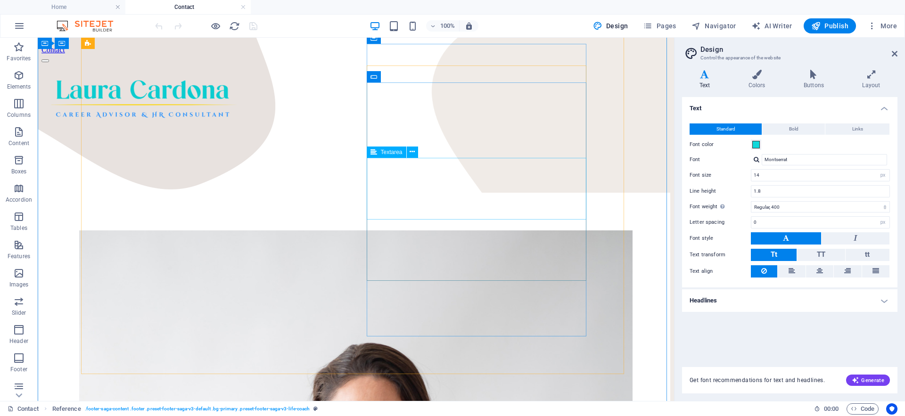
scroll to position [0, 0]
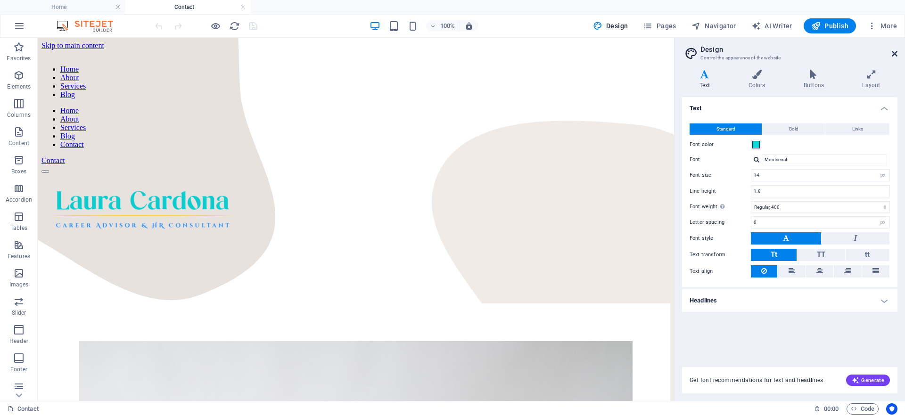
click at [895, 51] on icon at bounding box center [895, 54] width 6 height 8
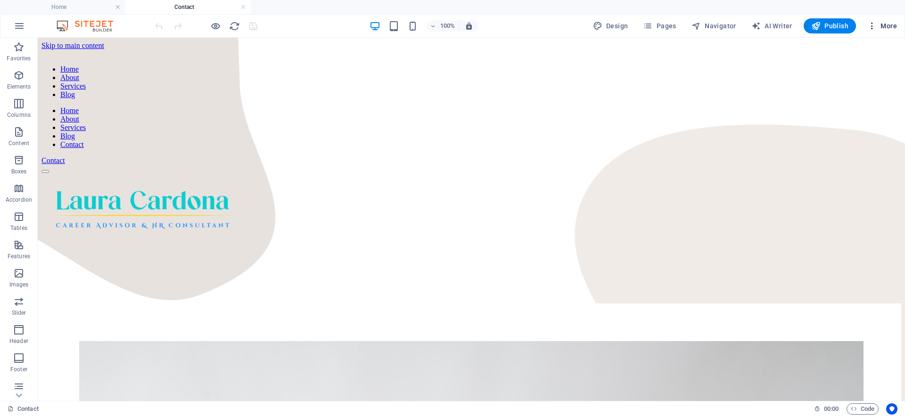
click at [872, 27] on icon "button" at bounding box center [871, 25] width 9 height 9
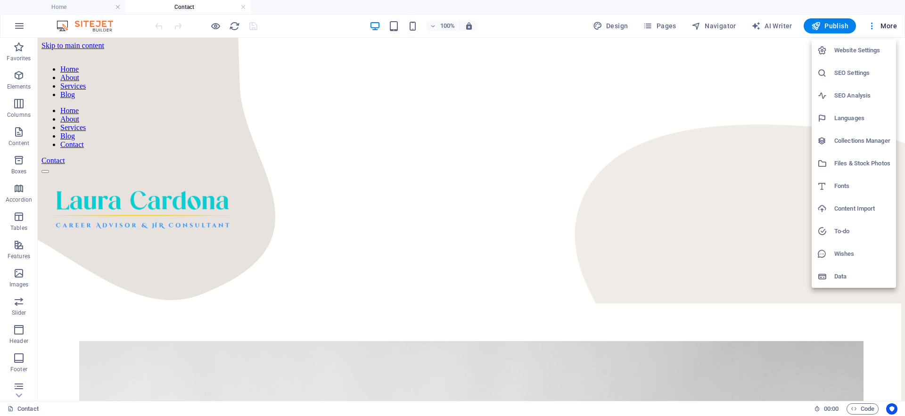
click at [765, 112] on div at bounding box center [452, 208] width 905 height 416
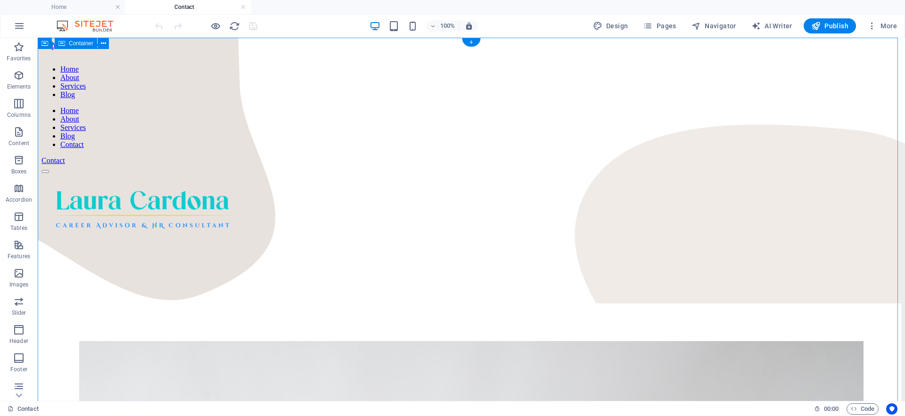
scroll to position [2, 0]
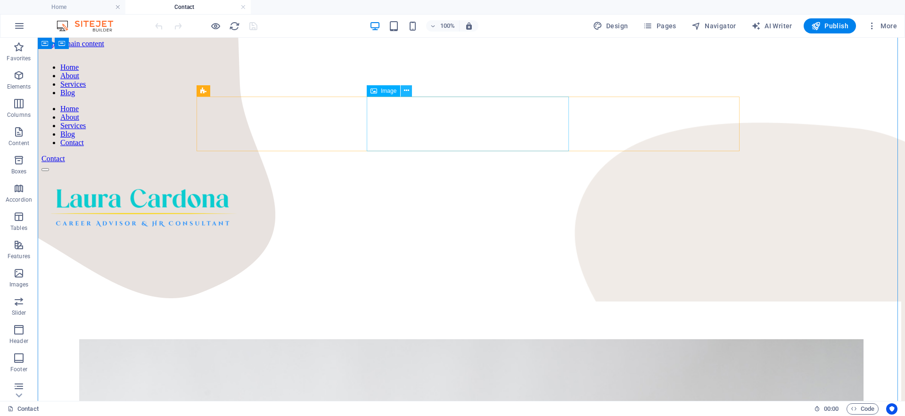
click at [405, 91] on icon at bounding box center [406, 91] width 5 height 10
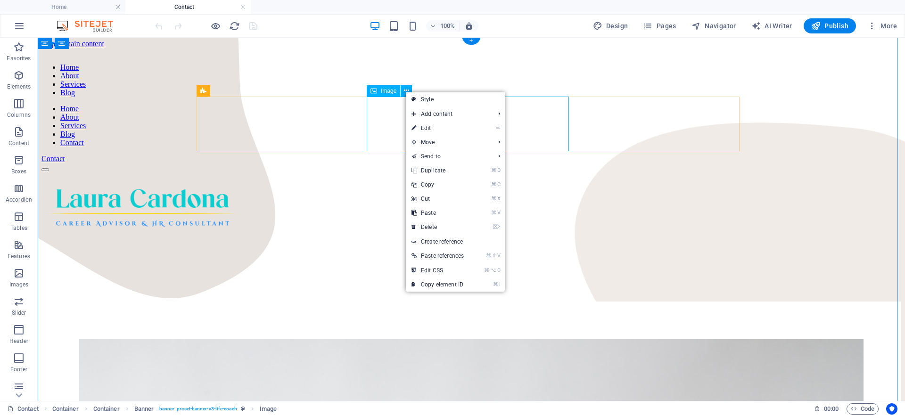
click at [384, 179] on figure at bounding box center [471, 207] width 860 height 57
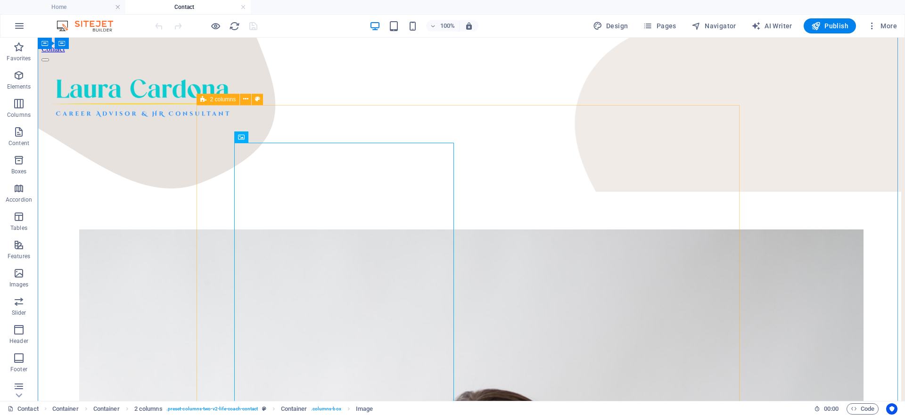
scroll to position [114, 0]
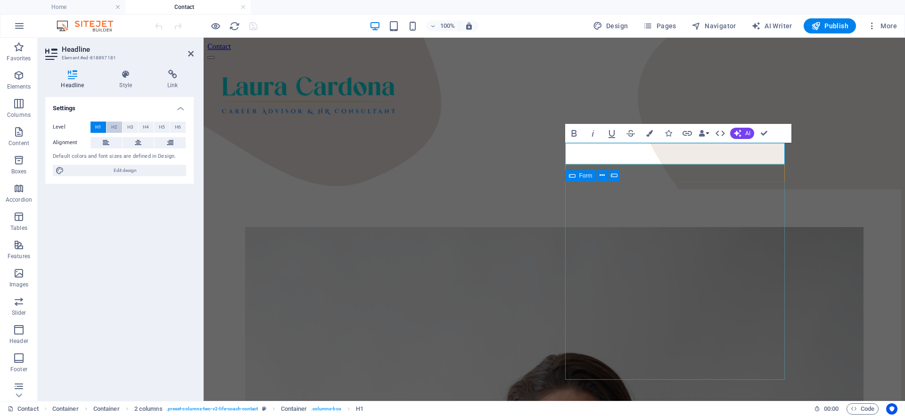
click at [113, 128] on span "H2" at bounding box center [114, 127] width 6 height 11
click at [131, 124] on span "H3" at bounding box center [130, 127] width 6 height 11
click at [142, 128] on button "H4" at bounding box center [147, 127] width 16 height 11
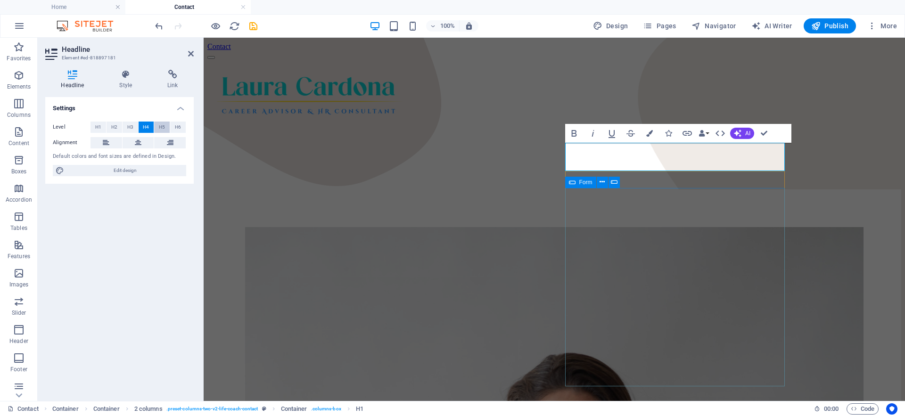
click at [161, 126] on span "H5" at bounding box center [162, 127] width 6 height 11
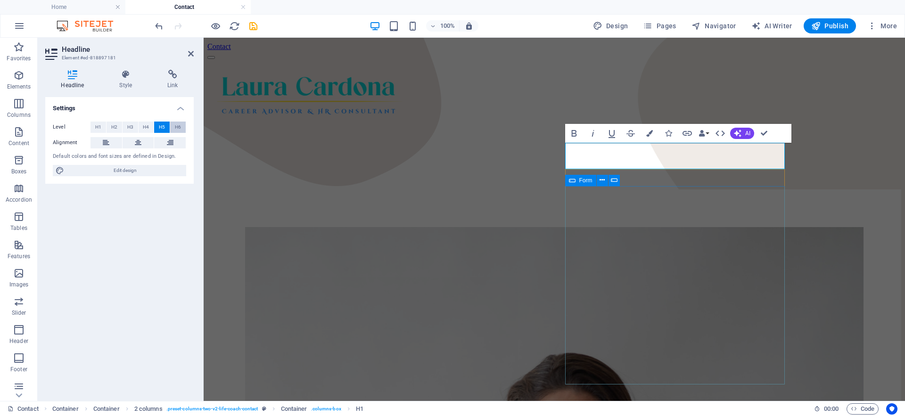
click at [176, 124] on span "H6" at bounding box center [178, 127] width 6 height 11
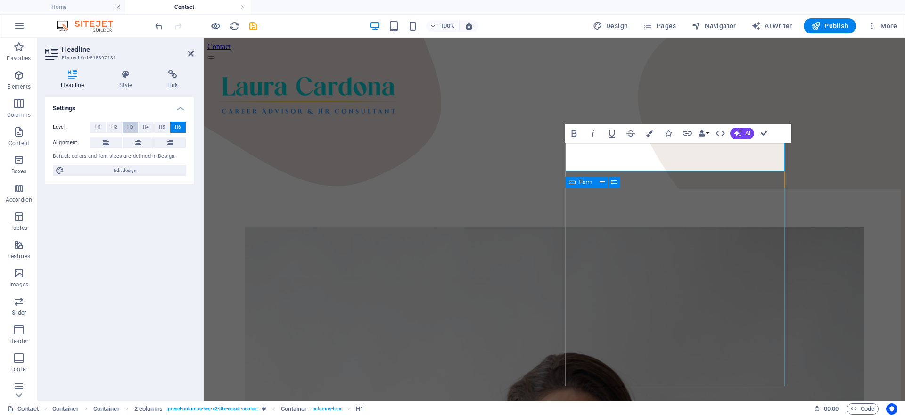
click at [132, 128] on span "H3" at bounding box center [130, 127] width 6 height 11
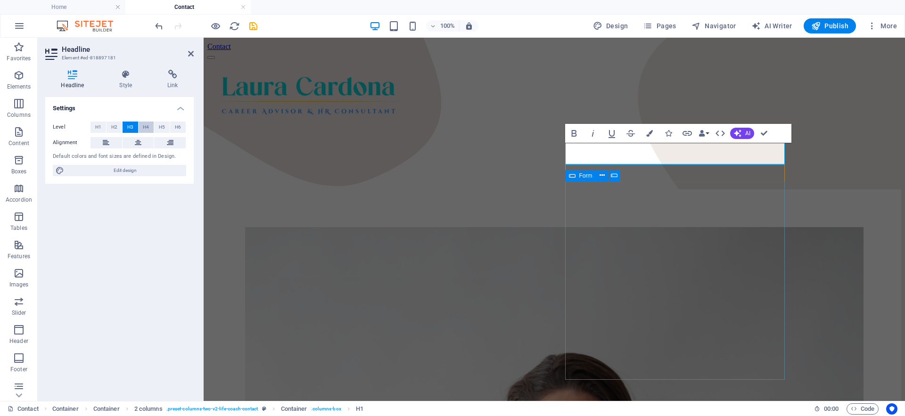
click at [145, 124] on span "H4" at bounding box center [146, 127] width 6 height 11
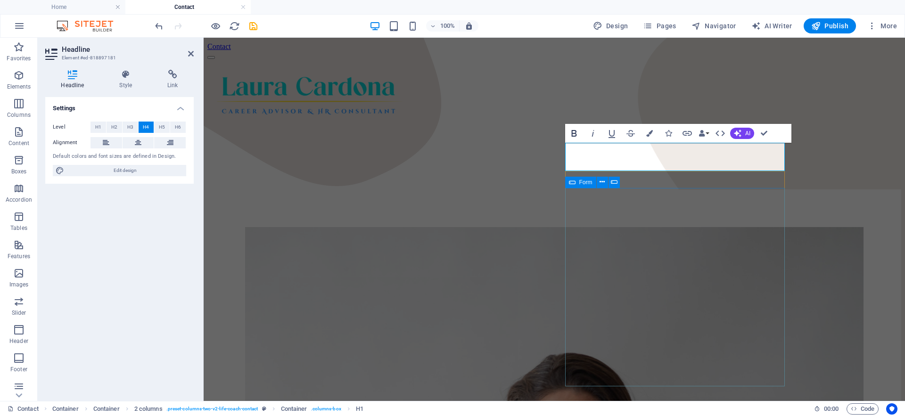
click at [569, 135] on icon "button" at bounding box center [573, 133] width 11 height 11
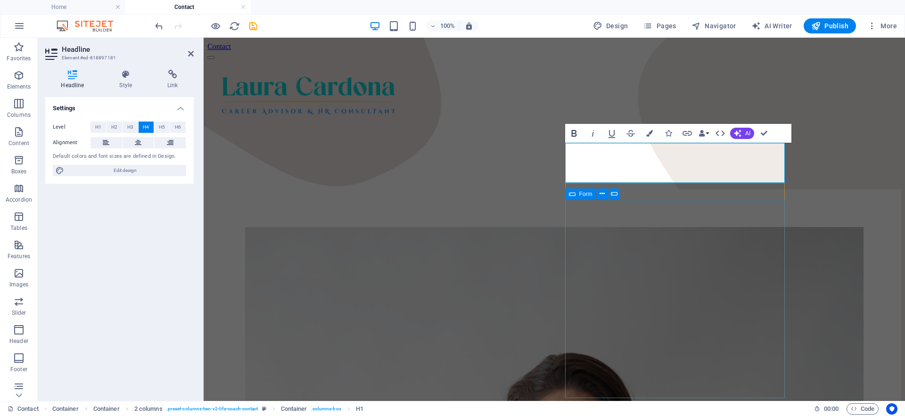
click at [572, 133] on icon "button" at bounding box center [573, 133] width 5 height 7
